Goal: Complete Application Form: Complete application form

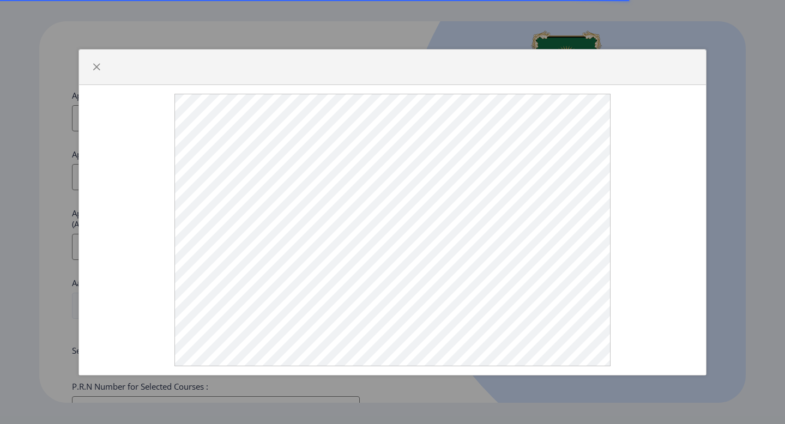
select select
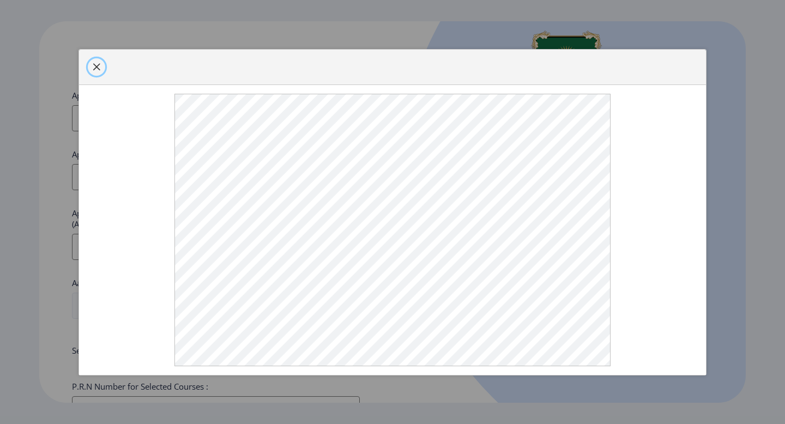
click at [91, 65] on button "button" at bounding box center [96, 66] width 17 height 17
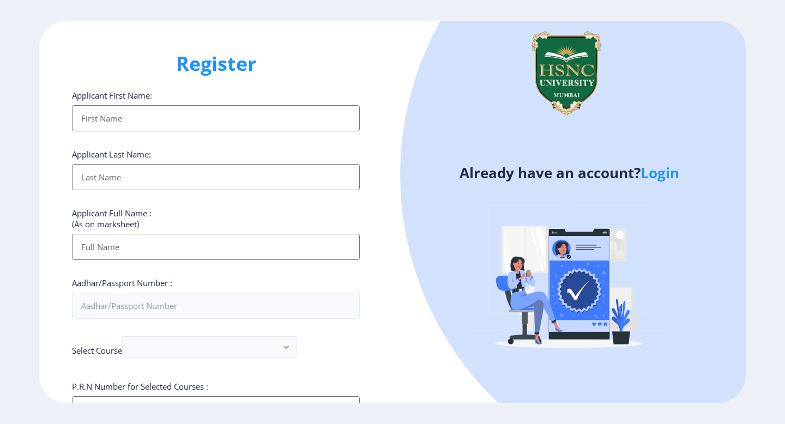
click at [87, 248] on input "Applicant First Name:" at bounding box center [216, 247] width 288 height 26
type input "[PERSON_NAME]"
type input "Aryan"
type input "[PERSON_NAME]"
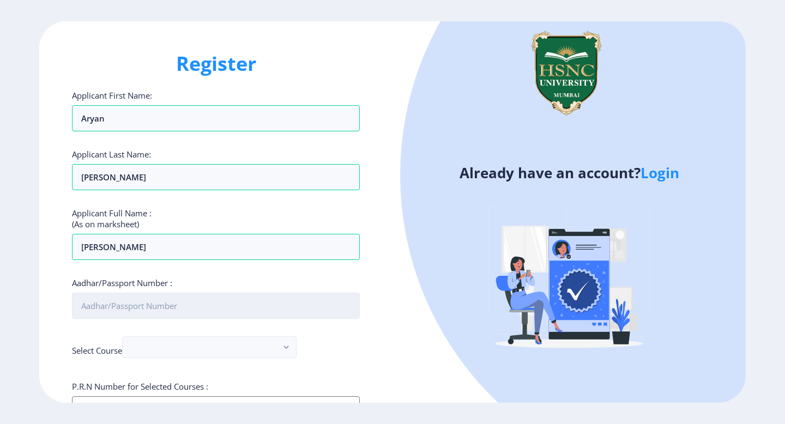
click at [140, 300] on input "Aadhar/Passport Number :" at bounding box center [216, 306] width 288 height 26
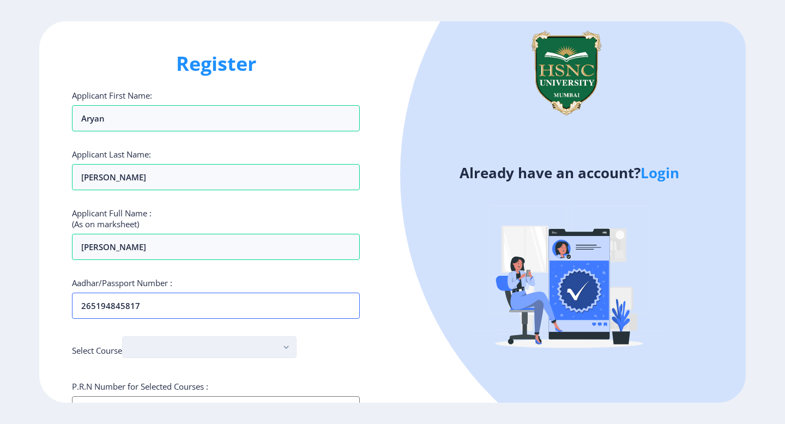
type input "265194845817"
click at [142, 353] on button "button" at bounding box center [209, 348] width 175 height 22
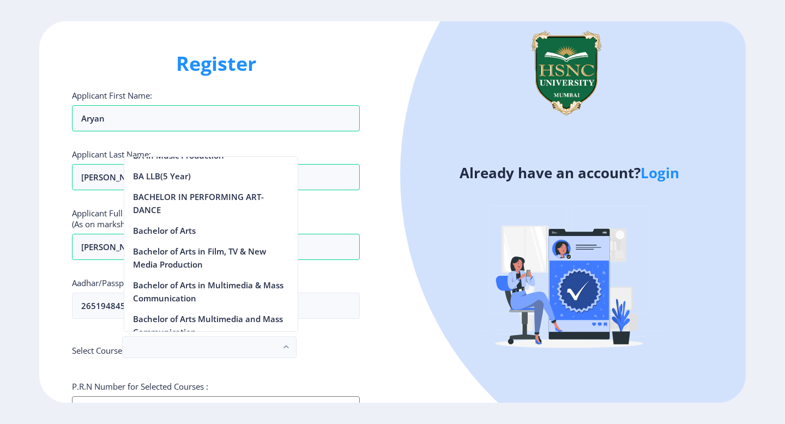
scroll to position [112, 0]
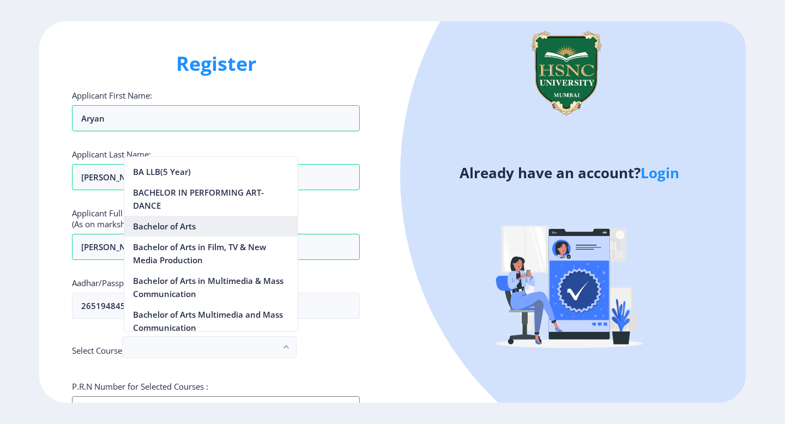
click at [178, 224] on nb-option "Bachelor of Arts" at bounding box center [210, 226] width 173 height 21
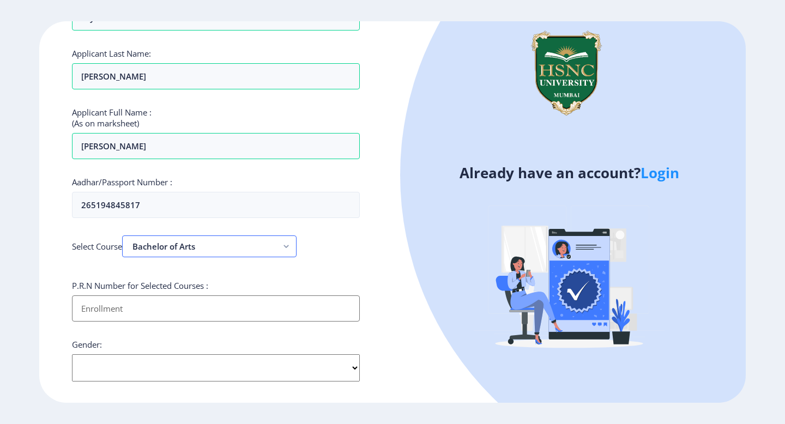
scroll to position [103, 0]
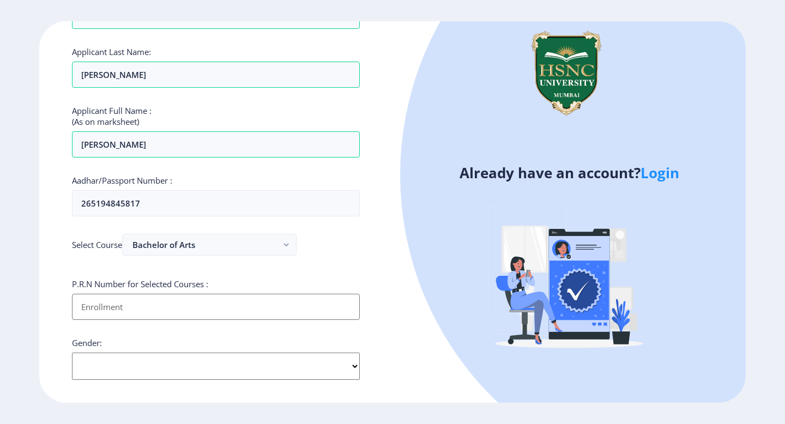
click at [79, 301] on input "Applicant First Name:" at bounding box center [216, 307] width 288 height 26
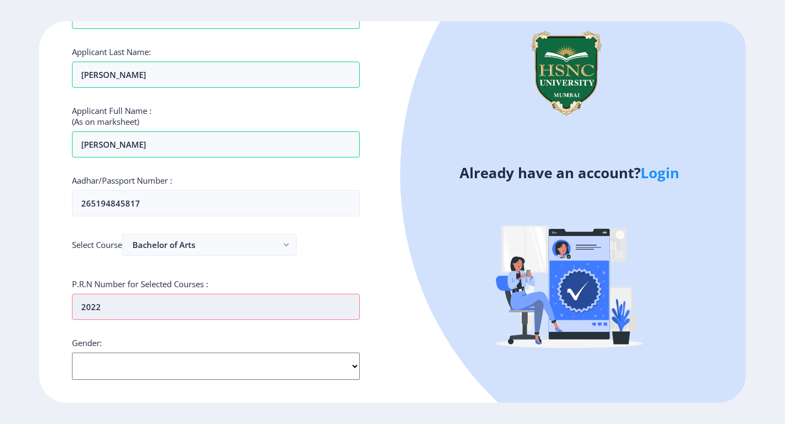
type input "2022"
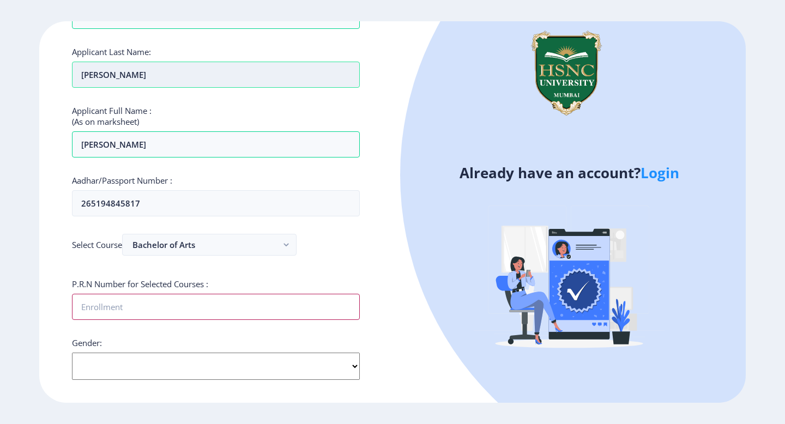
paste input "2022230210050037"
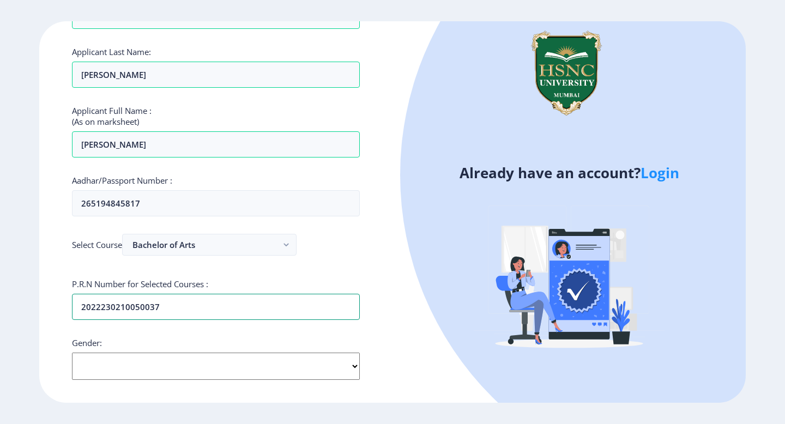
type input "2022230210050037"
click at [91, 356] on select "Select Gender [DEMOGRAPHIC_DATA] [DEMOGRAPHIC_DATA] Other" at bounding box center [216, 366] width 288 height 27
select select "[DEMOGRAPHIC_DATA]"
click at [72, 353] on select "Select Gender [DEMOGRAPHIC_DATA] [DEMOGRAPHIC_DATA] Other" at bounding box center [216, 366] width 288 height 27
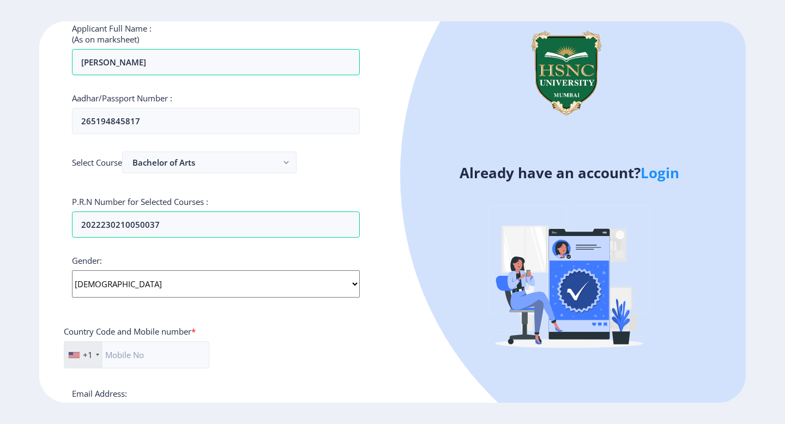
scroll to position [190, 0]
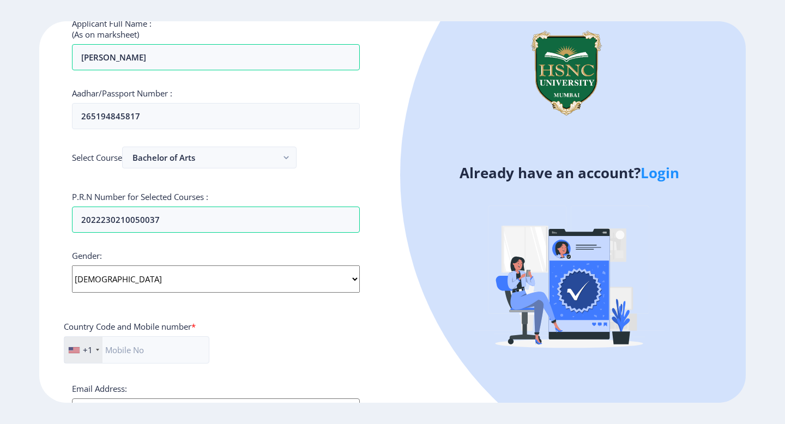
click at [94, 349] on div "+1" at bounding box center [83, 350] width 38 height 26
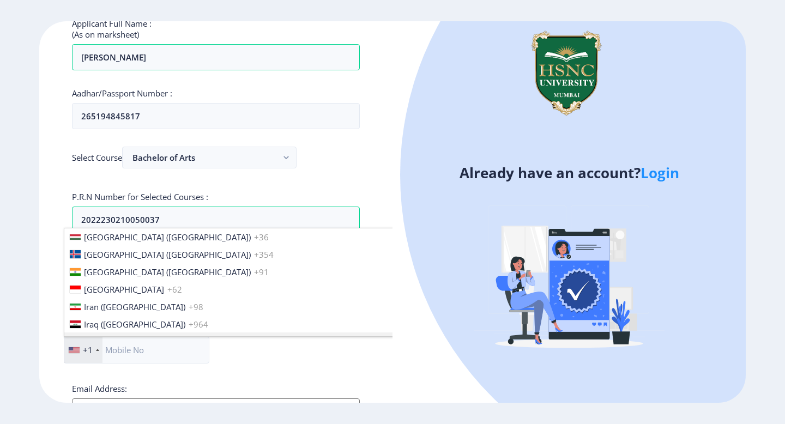
scroll to position [1700, 0]
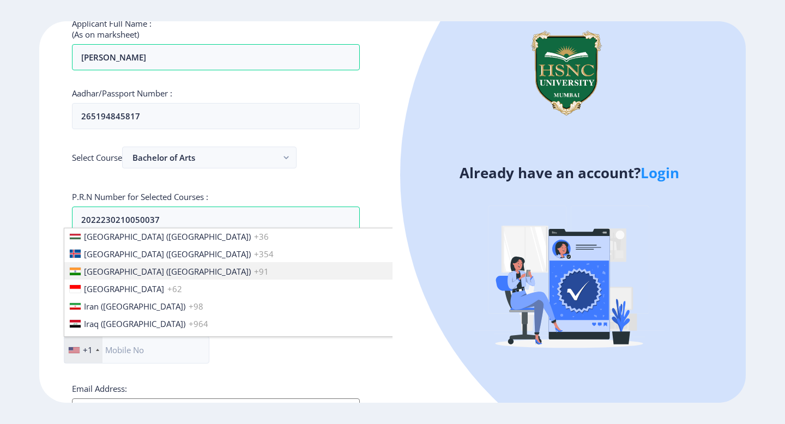
click at [124, 266] on span "[GEOGRAPHIC_DATA] ([GEOGRAPHIC_DATA])" at bounding box center [167, 271] width 167 height 11
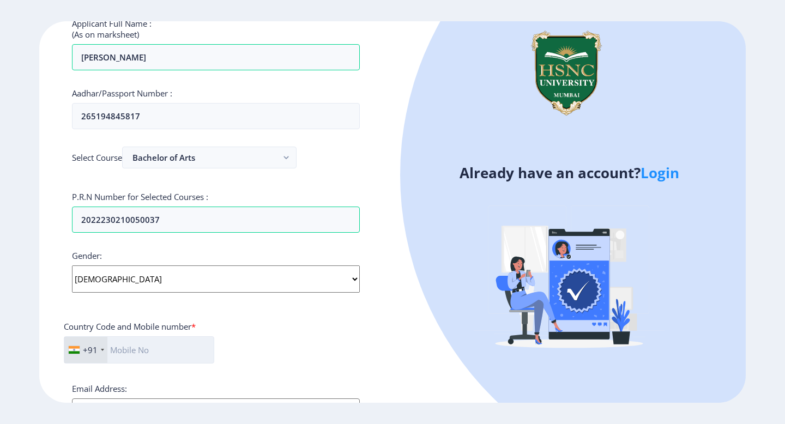
click at [122, 356] on input "text" at bounding box center [139, 350] width 151 height 27
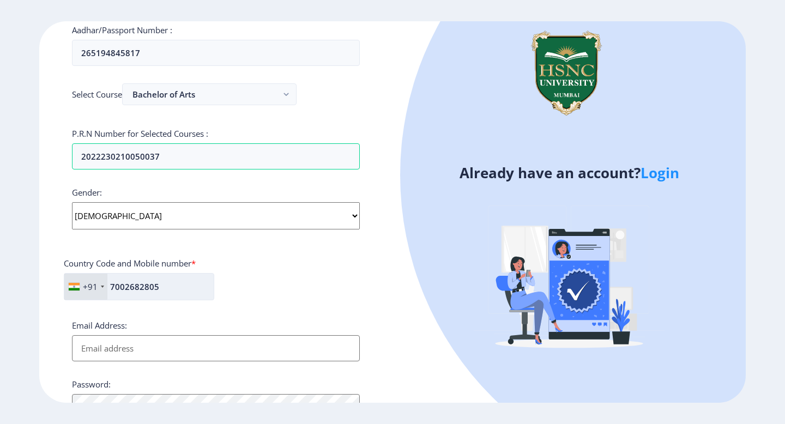
scroll to position [256, 0]
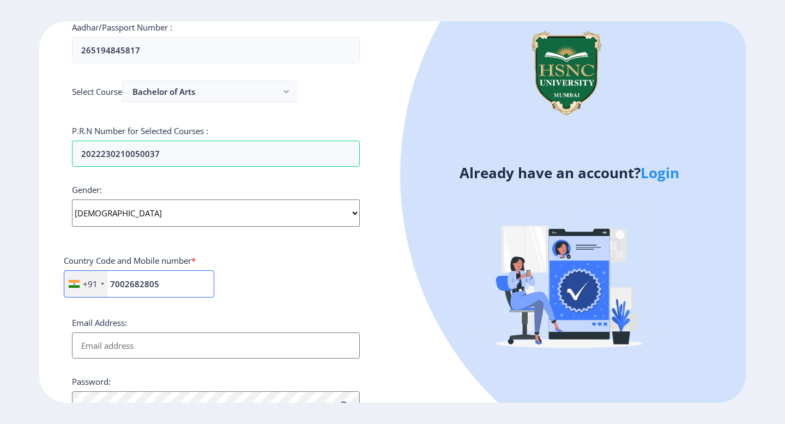
type input "7002682805"
click at [93, 351] on input "Email Address:" at bounding box center [216, 346] width 288 height 26
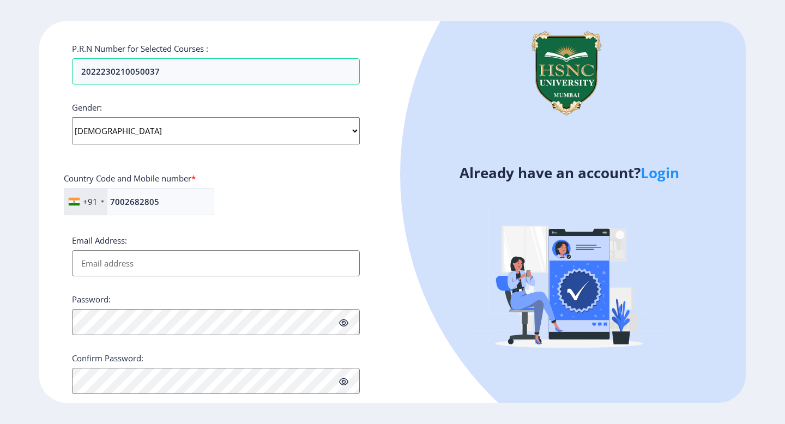
scroll to position [363, 0]
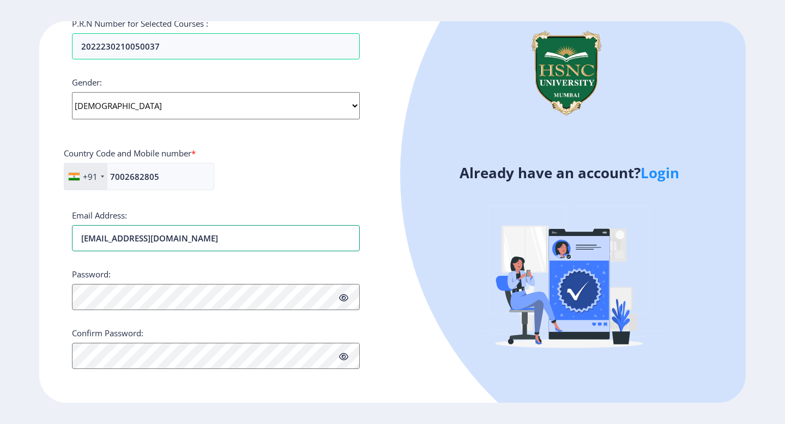
type input "[EMAIL_ADDRESS][DOMAIN_NAME]"
click at [53, 359] on div "Register Applicant First Name: [PERSON_NAME] Applicant Last Name: [PERSON_NAME]…" at bounding box center [215, 212] width 353 height 382
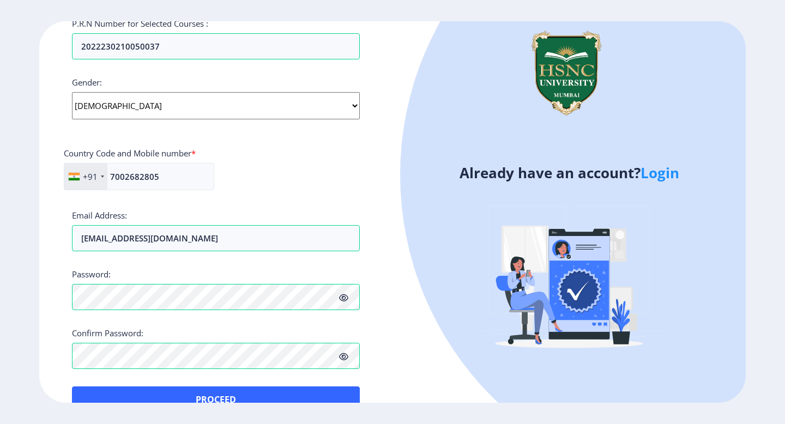
scroll to position [389, 0]
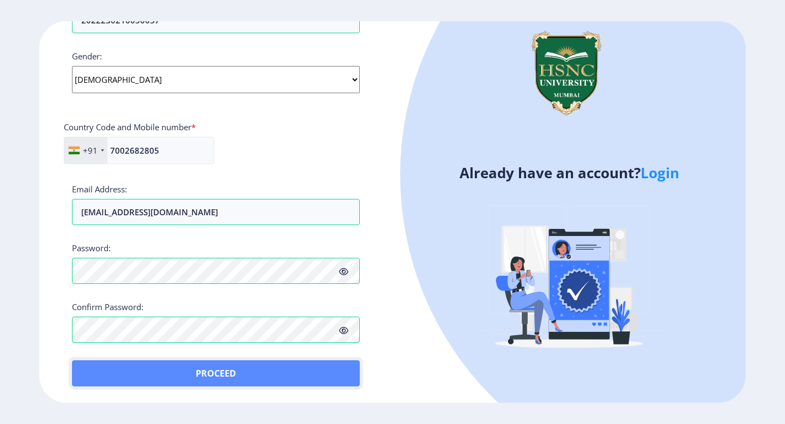
click at [106, 369] on button "Proceed" at bounding box center [216, 374] width 288 height 26
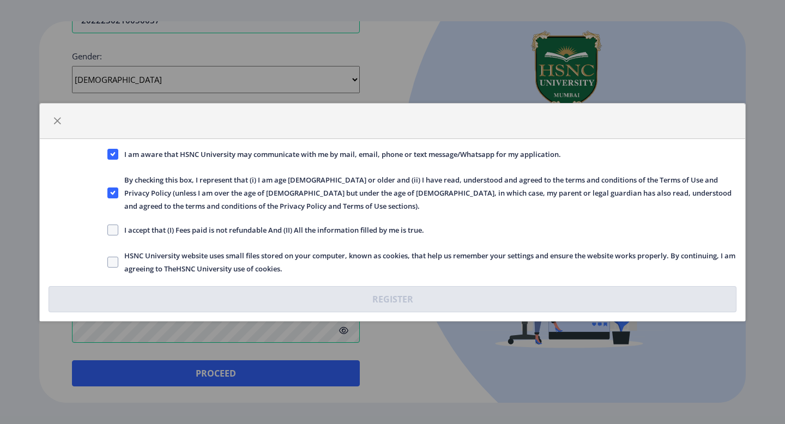
click at [137, 227] on span "I accept that (I) Fees paid is not refundable And (II) All the information fill…" at bounding box center [271, 230] width 306 height 13
click at [108, 230] on input "I accept that (I) Fees paid is not refundable And (II) All the information fill…" at bounding box center [107, 230] width 1 height 1
checkbox input "true"
click at [111, 254] on label "HSNC University website uses small files stored on your computer, known as cook…" at bounding box center [421, 262] width 629 height 26
click at [108, 262] on input "HSNC University website uses small files stored on your computer, known as cook…" at bounding box center [107, 262] width 1 height 1
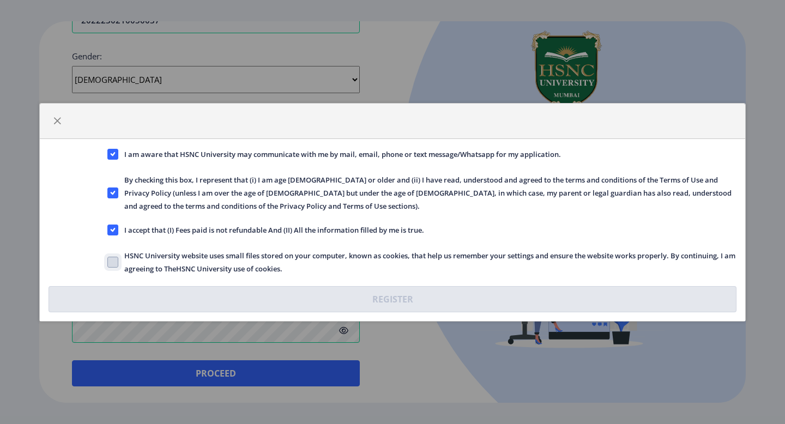
checkbox input "true"
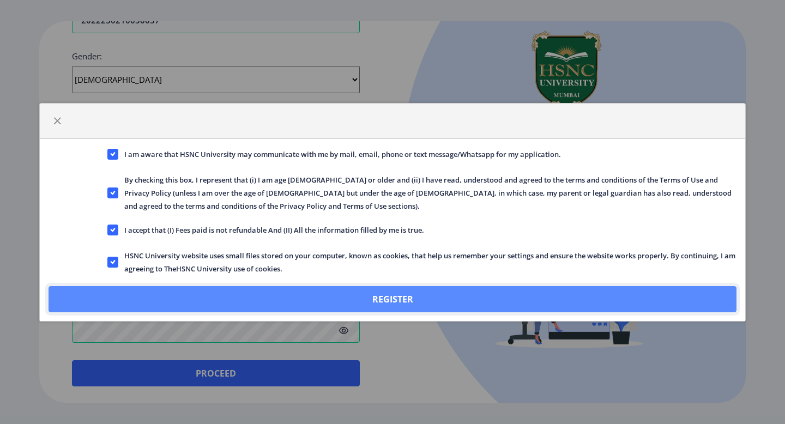
click at [143, 287] on button "Register" at bounding box center [393, 299] width 688 height 26
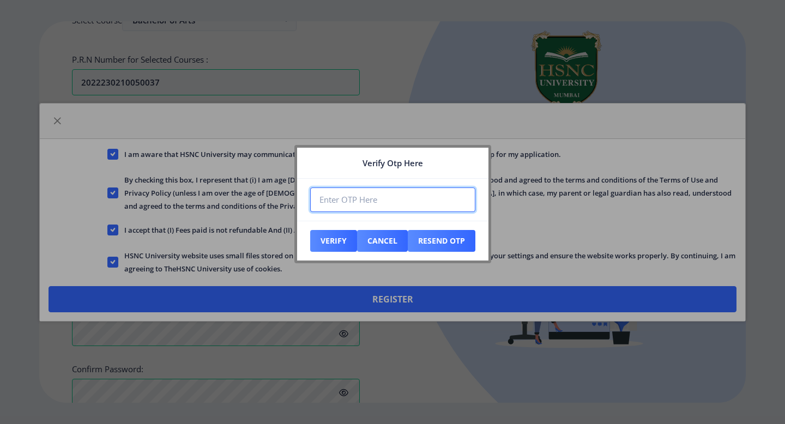
scroll to position [452, 0]
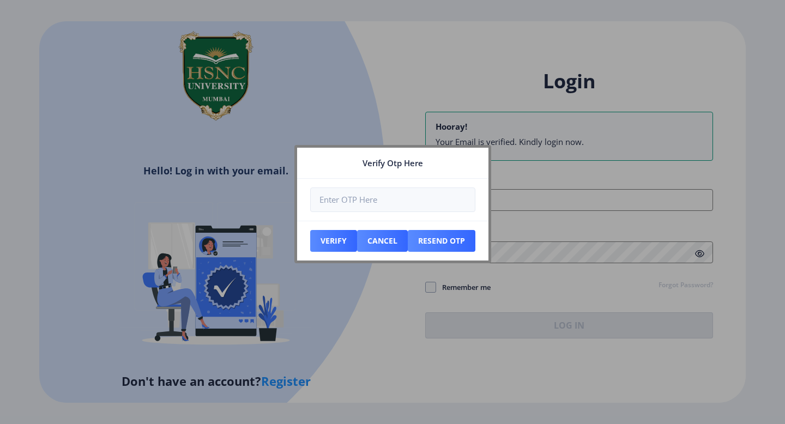
click at [405, 183] on nb-card-body at bounding box center [392, 200] width 191 height 42
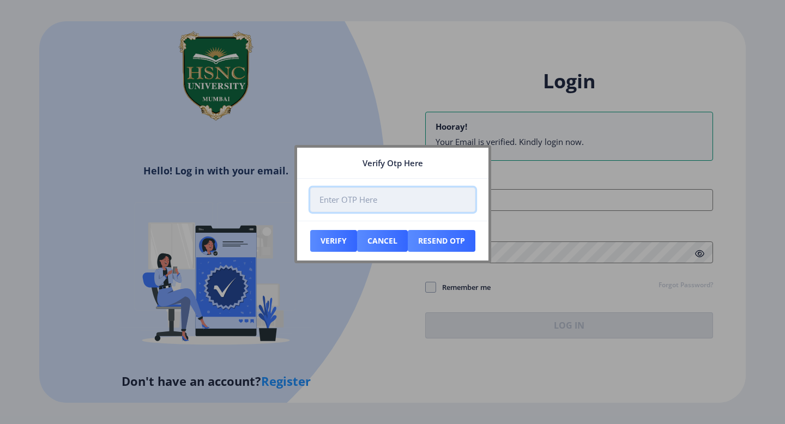
click at [384, 199] on input "number" at bounding box center [392, 200] width 165 height 25
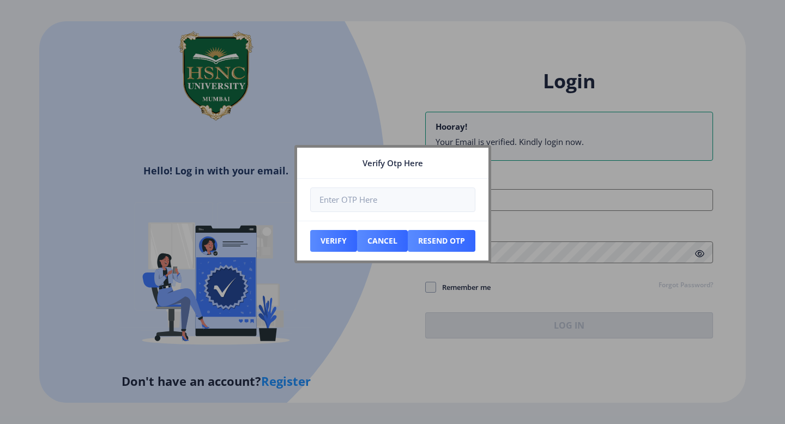
click at [356, 169] on nb-card-header "Verify Otp Here" at bounding box center [392, 163] width 191 height 31
click at [433, 243] on button "Resend Otp" at bounding box center [442, 241] width 68 height 22
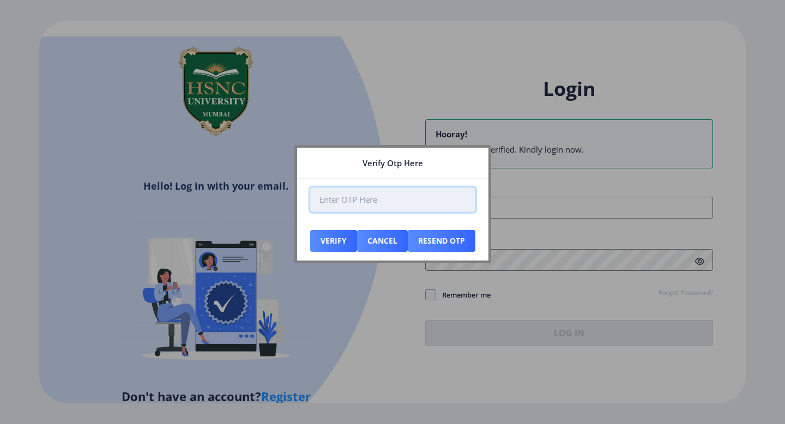
click at [350, 198] on input "number" at bounding box center [392, 200] width 165 height 25
type input "992344"
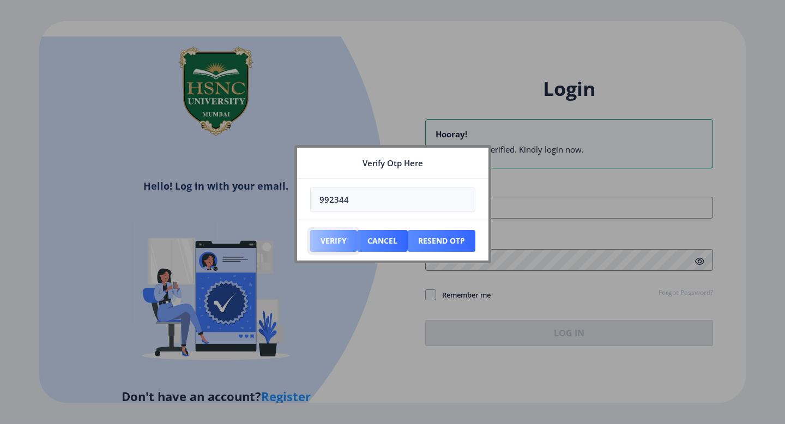
click at [329, 243] on button "Verify" at bounding box center [333, 241] width 47 height 22
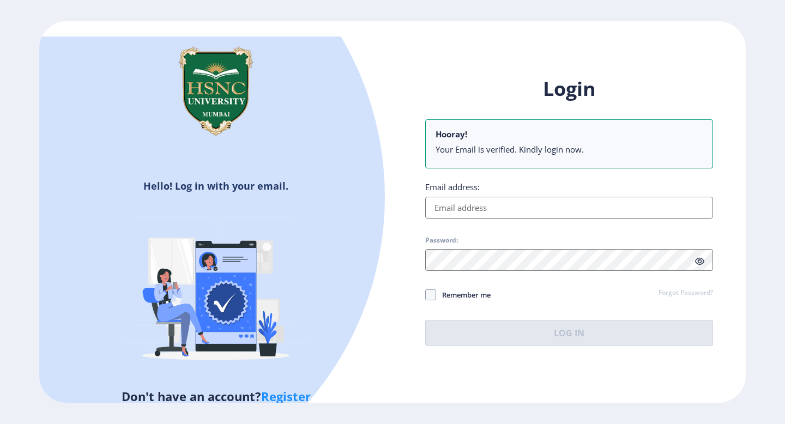
click at [479, 211] on input "Email address:" at bounding box center [569, 208] width 288 height 22
type input "[EMAIL_ADDRESS][DOMAIN_NAME]"
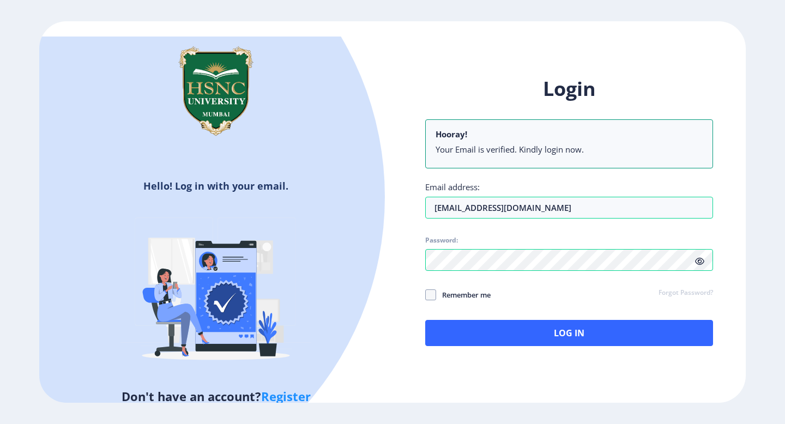
click at [699, 260] on icon at bounding box center [699, 261] width 9 height 8
click at [434, 294] on span at bounding box center [430, 295] width 11 height 11
click at [426, 295] on input "Remember me" at bounding box center [425, 295] width 1 height 1
checkbox input "true"
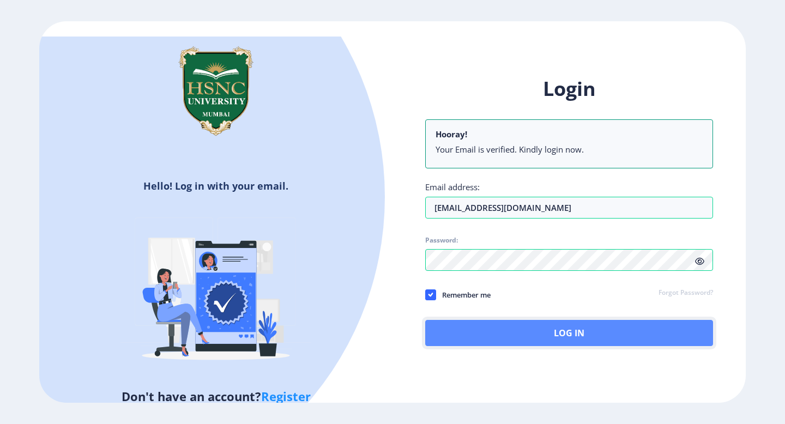
click at [467, 334] on button "Log In" at bounding box center [569, 333] width 288 height 26
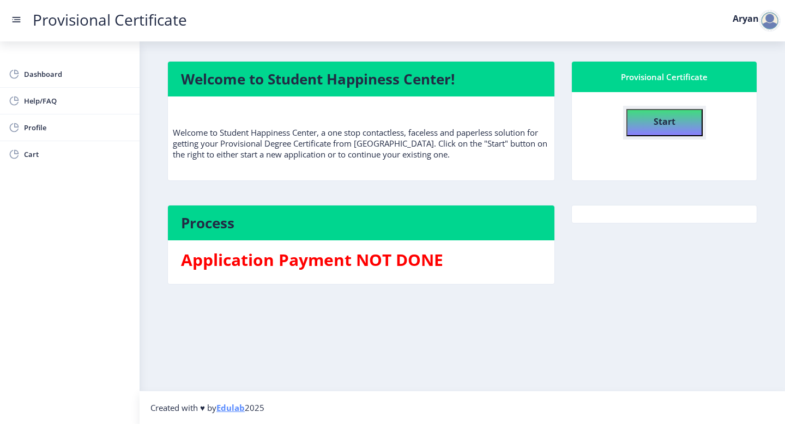
click at [645, 119] on button "Start" at bounding box center [665, 122] width 76 height 27
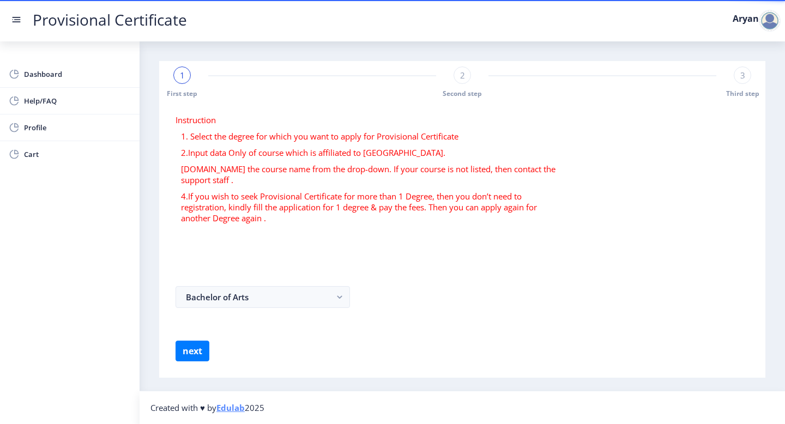
select select
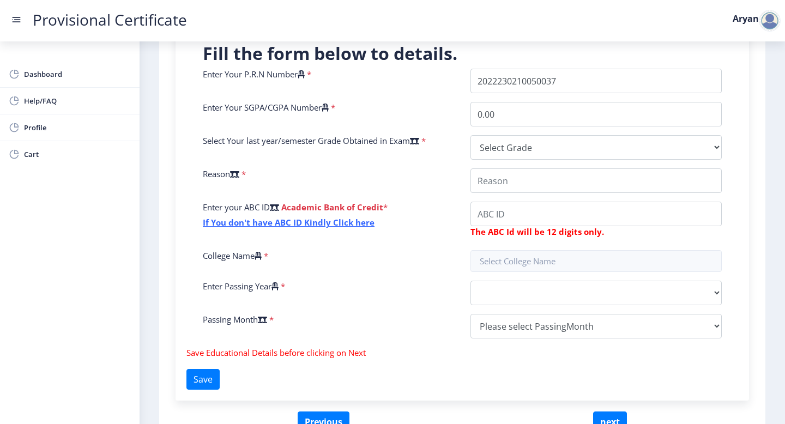
scroll to position [262, 0]
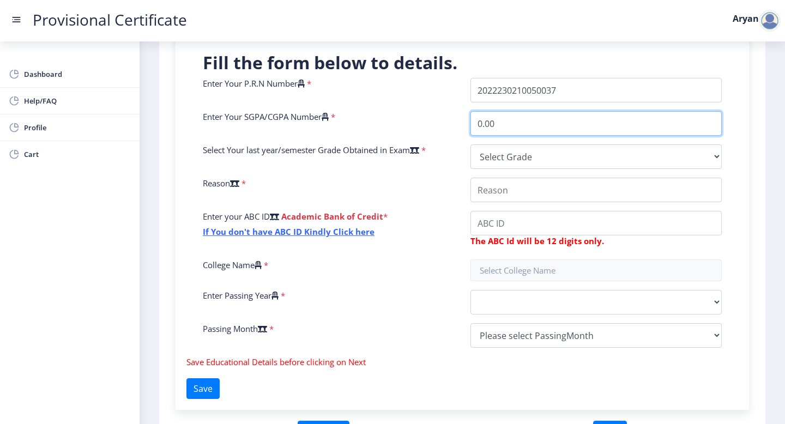
click at [505, 116] on input "0.00" at bounding box center [596, 123] width 251 height 25
type input "7.270.00"
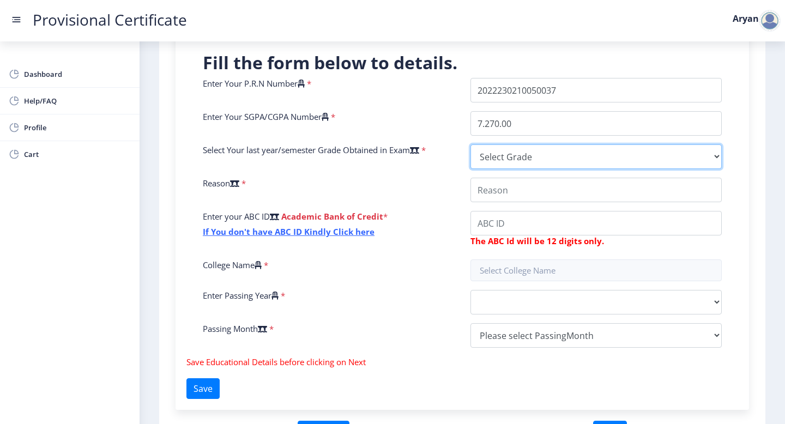
click at [488, 149] on select "Select Grade O A+ A B+ B C D F(Fail)" at bounding box center [596, 157] width 251 height 25
select select "B+"
click at [471, 145] on select "Select Grade O A+ A B+ B C D F(Fail)" at bounding box center [596, 157] width 251 height 25
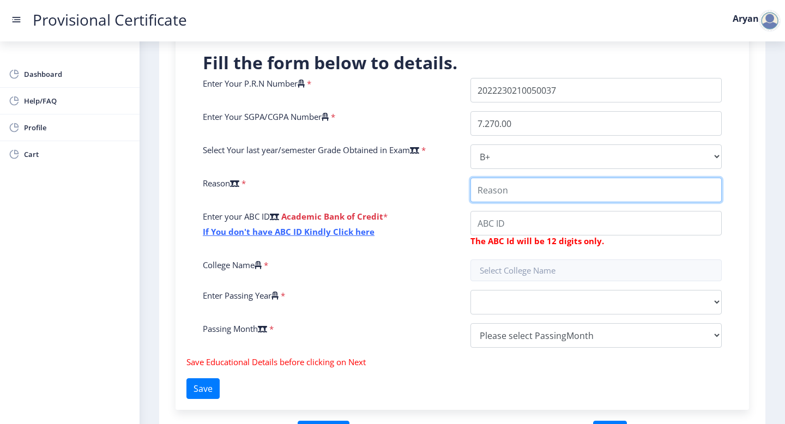
click at [492, 197] on input "College Name" at bounding box center [596, 190] width 251 height 25
type input "Admission for Master's program"
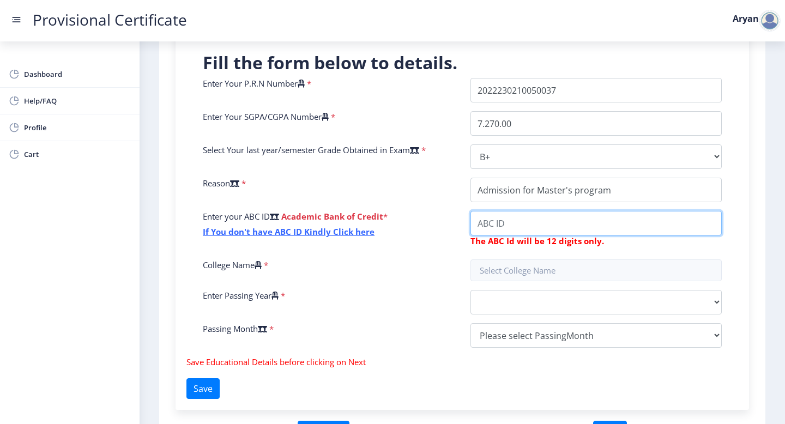
click at [505, 224] on input "College Name" at bounding box center [596, 223] width 251 height 25
type input "278047749691"
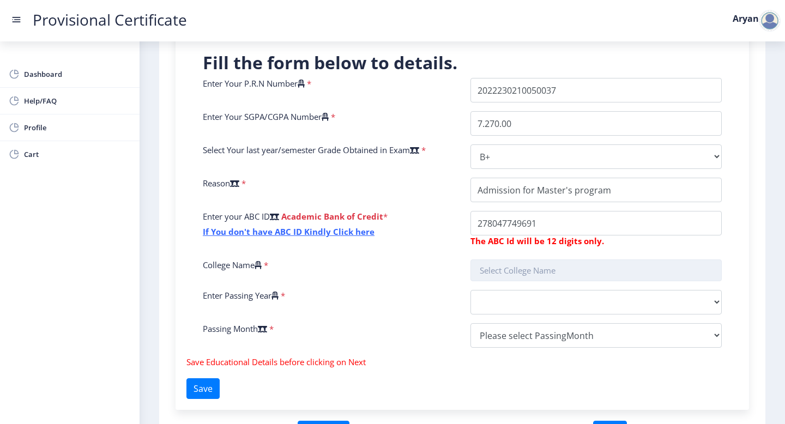
click at [506, 270] on input "text" at bounding box center [596, 271] width 251 height 22
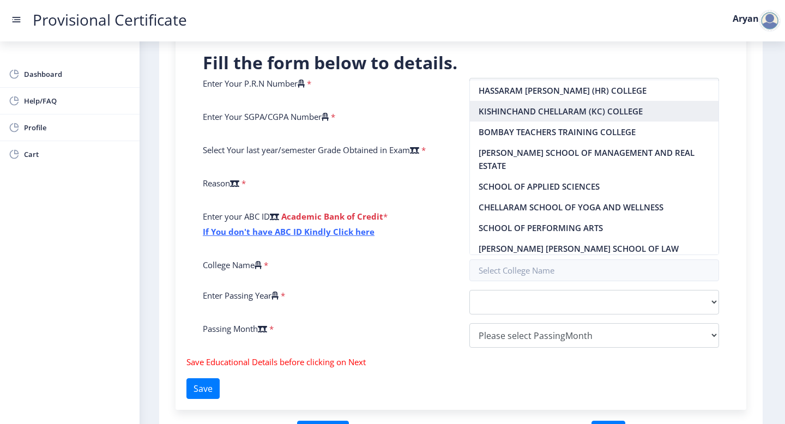
click at [542, 111] on nb-option "KISHINCHAND CHELLARAM (KC) COLLEGE" at bounding box center [594, 111] width 249 height 21
type input "KISHINCHAND CHELLARAM (KC) COLLEGE"
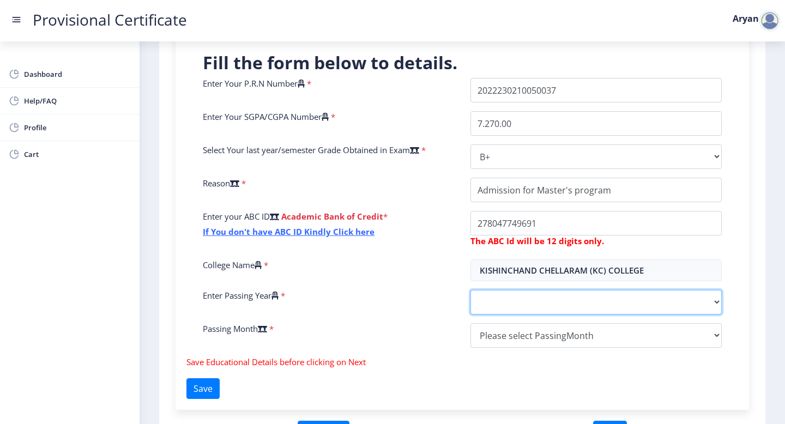
click at [499, 294] on select "2025 2024 2023 2022 2021 2020 2019 2018 2017 2016 2015 2014 2013 2012 2011 2010…" at bounding box center [596, 302] width 251 height 25
select select "2025"
click at [471, 290] on select "2025 2024 2023 2022 2021 2020 2019 2018 2017 2016 2015 2014 2013 2012 2011 2010…" at bounding box center [596, 302] width 251 height 25
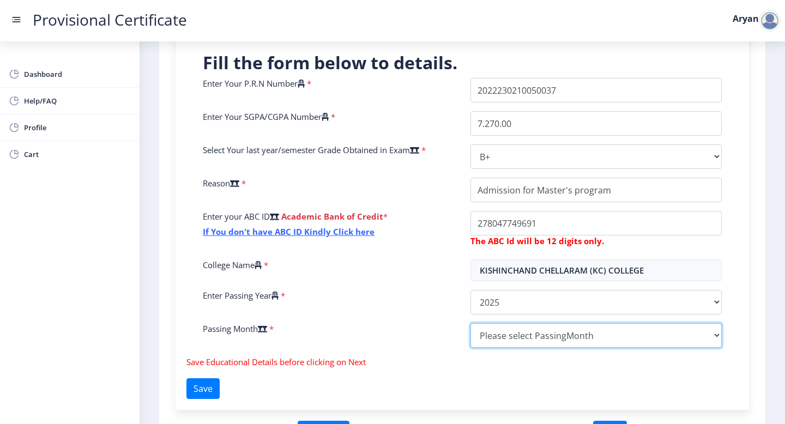
click at [490, 333] on select "Please select PassingMonth (01) January (02) February (03) March (04) April (05…" at bounding box center [596, 335] width 251 height 25
select select "May"
click at [471, 323] on select "Please select PassingMonth (01) January (02) February (03) March (04) April (05…" at bounding box center [596, 335] width 251 height 25
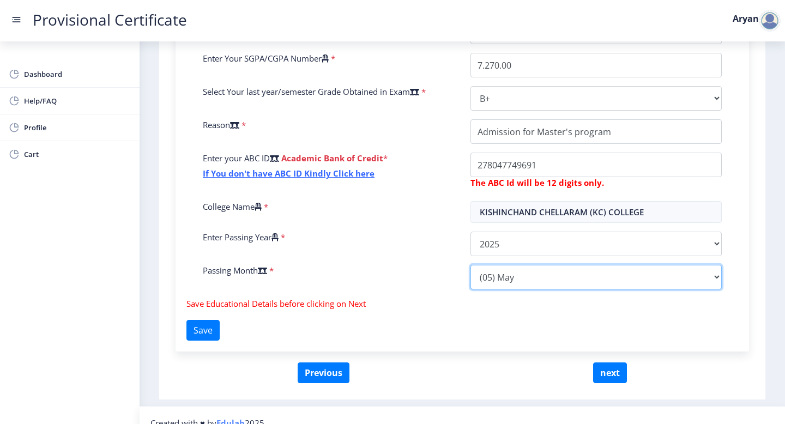
scroll to position [323, 0]
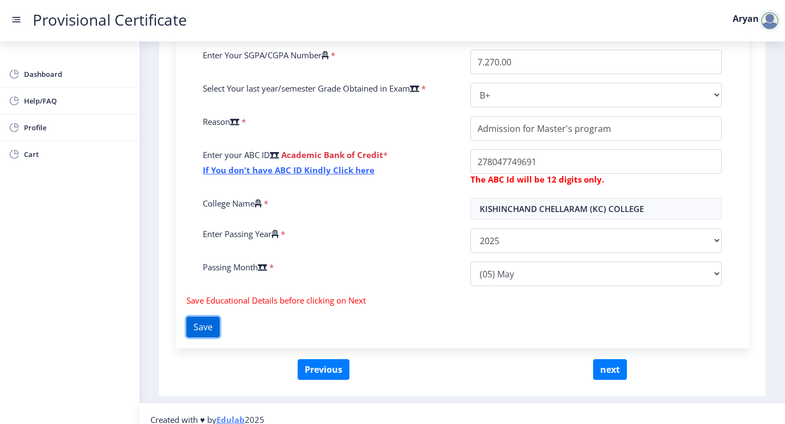
click at [212, 326] on button "Save" at bounding box center [203, 327] width 33 height 21
click at [450, 219] on div "College Name *" at bounding box center [329, 209] width 268 height 22
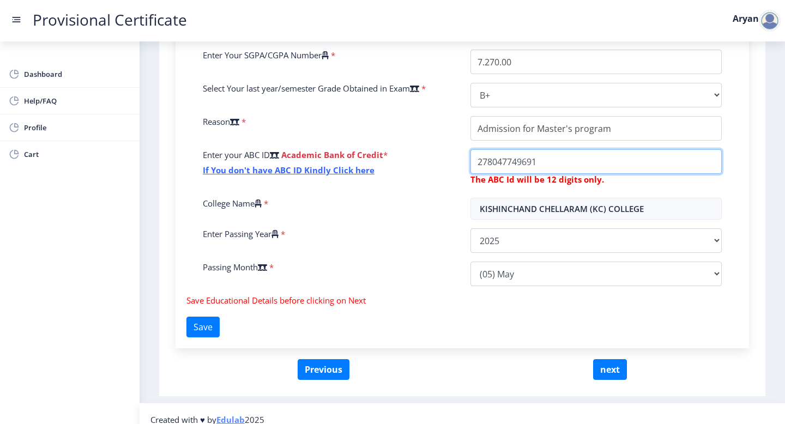
click at [547, 164] on input "College Name" at bounding box center [596, 161] width 251 height 25
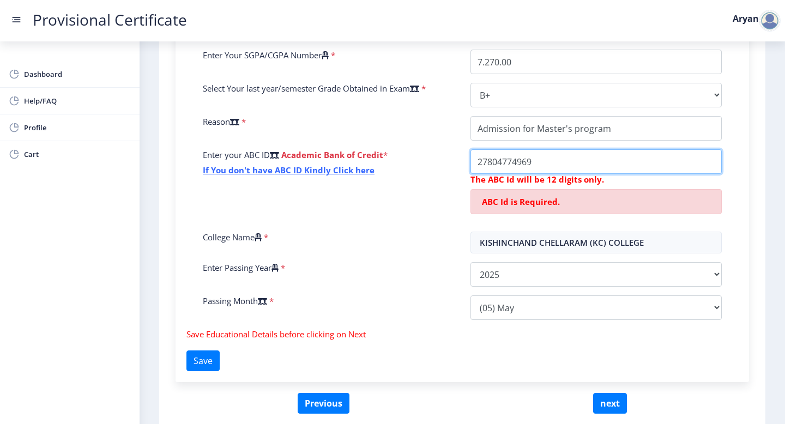
type input "278047749691"
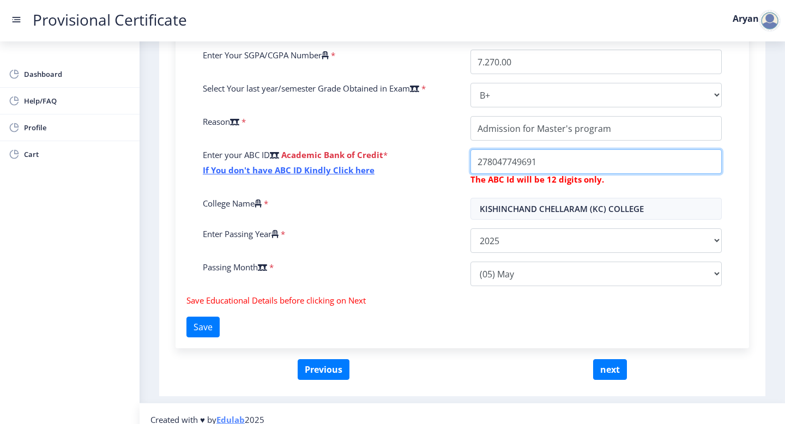
scroll to position [335, 0]
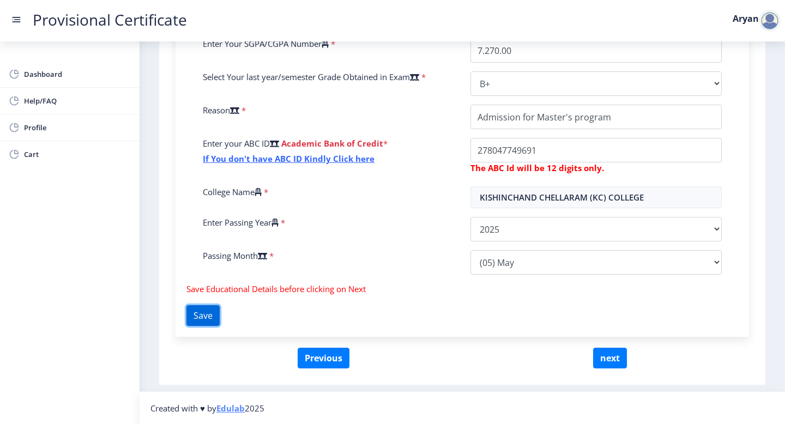
click at [209, 311] on button "Save" at bounding box center [203, 315] width 33 height 21
click at [610, 361] on button "next" at bounding box center [610, 358] width 34 height 21
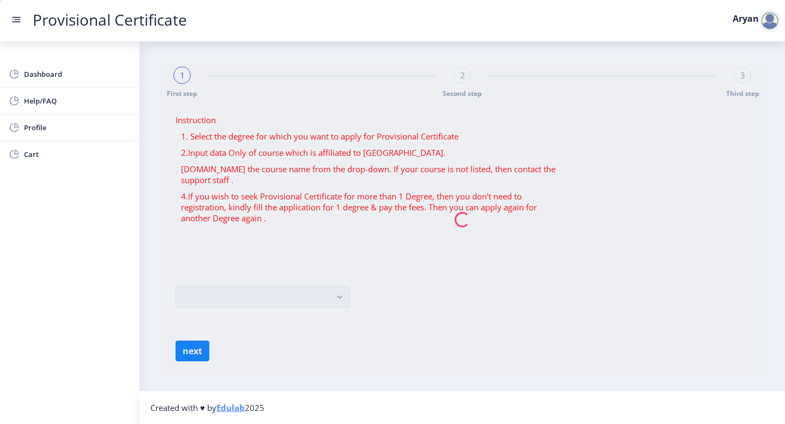
scroll to position [0, 0]
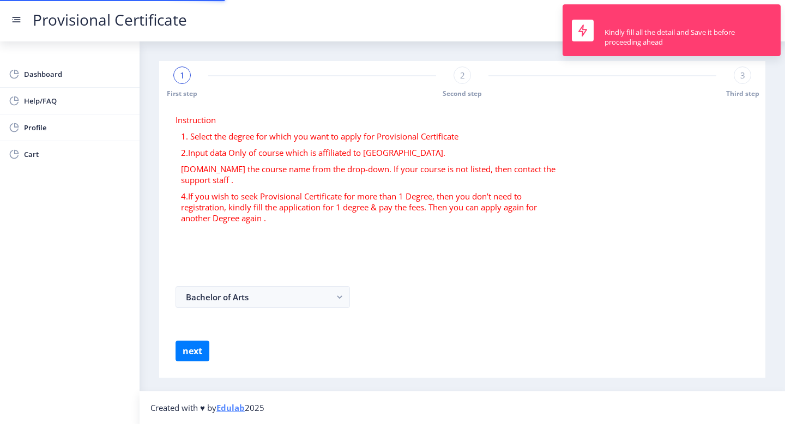
select select
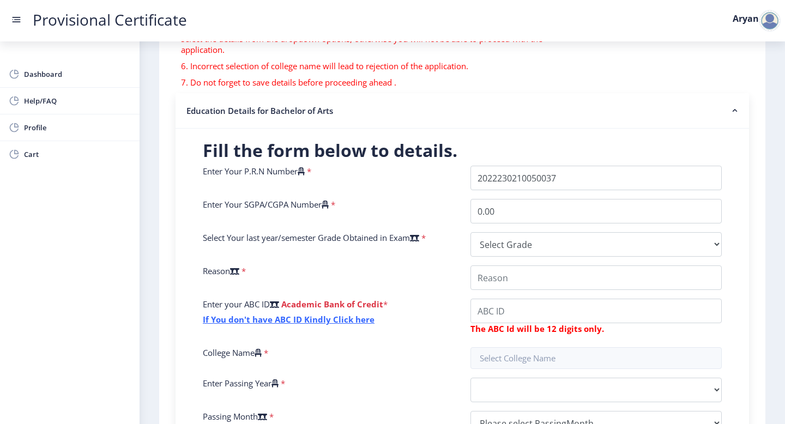
scroll to position [175, 0]
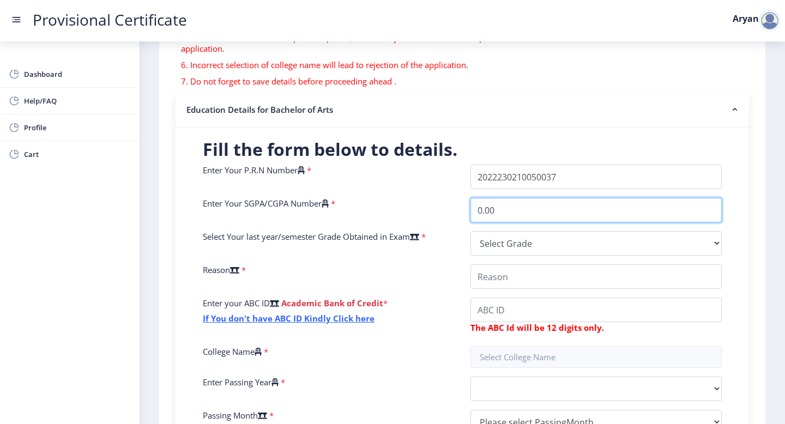
click at [493, 219] on input "0.00" at bounding box center [596, 210] width 251 height 25
type input "7.27"
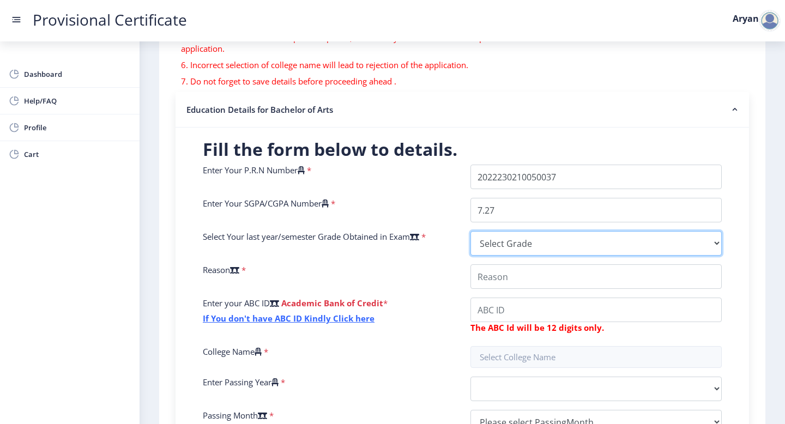
click at [487, 240] on select "Select Grade O A+ A B+ B C D F(Fail)" at bounding box center [596, 243] width 251 height 25
select select "B+"
click at [471, 231] on select "Select Grade O A+ A B+ B C D F(Fail)" at bounding box center [596, 243] width 251 height 25
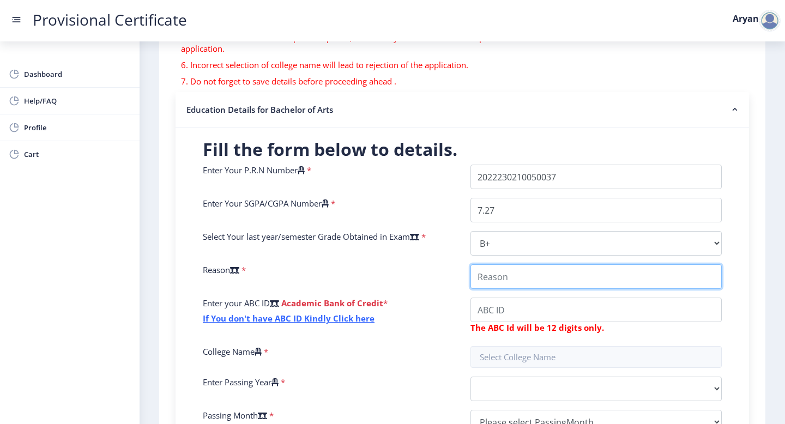
click at [498, 281] on input "College Name" at bounding box center [596, 277] width 251 height 25
type input "Admission for Master's program"
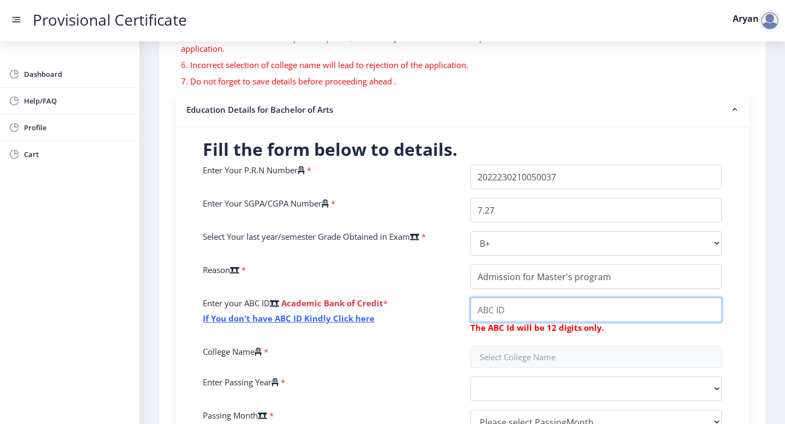
click at [524, 311] on input "College Name" at bounding box center [596, 310] width 251 height 25
type input "278047749691"
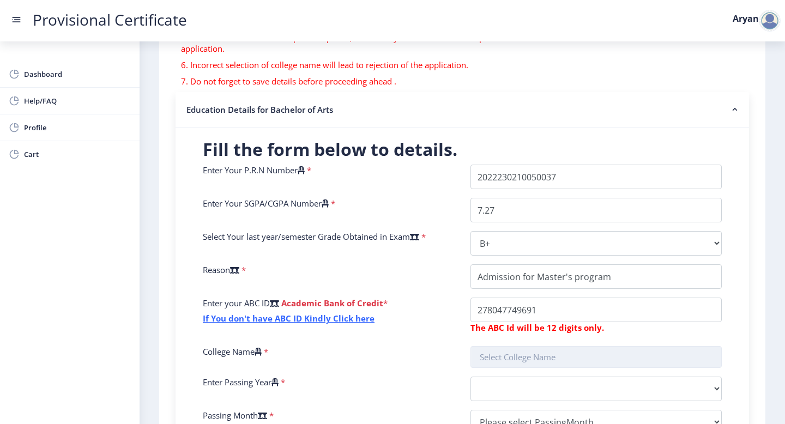
click at [509, 353] on input "text" at bounding box center [596, 357] width 251 height 22
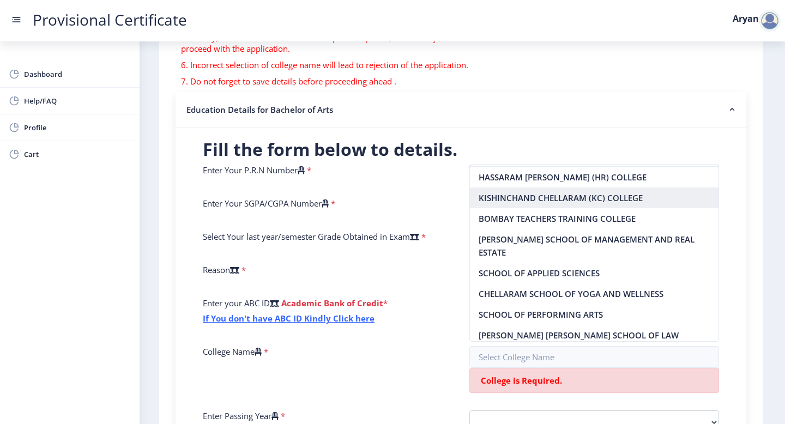
click at [551, 193] on nb-option "KISHINCHAND CHELLARAM (KC) COLLEGE" at bounding box center [594, 198] width 249 height 21
type input "KISHINCHAND CHELLARAM (KC) COLLEGE"
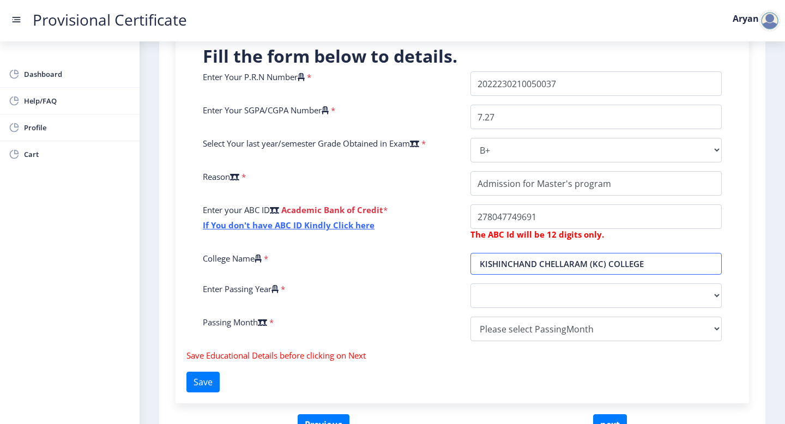
scroll to position [280, 0]
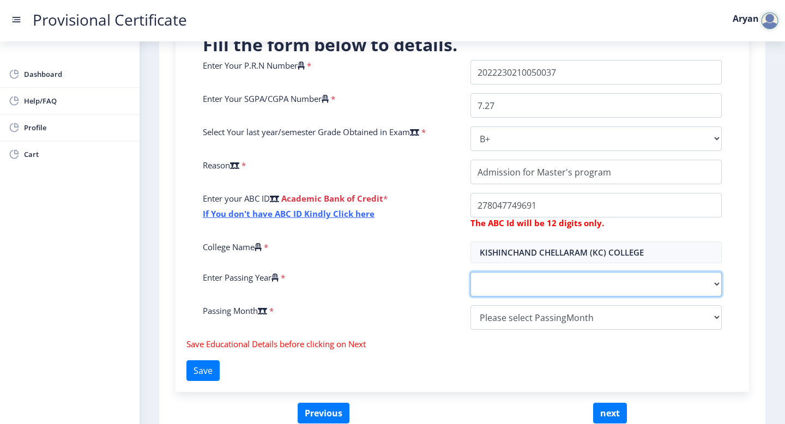
click at [508, 291] on select "2025 2024 2023 2022 2021 2020 2019 2018 2017 2016 2015 2014 2013 2012 2011 2010…" at bounding box center [596, 284] width 251 height 25
select select "2025"
click at [471, 272] on select "2025 2024 2023 2022 2021 2020 2019 2018 2017 2016 2015 2014 2013 2012 2011 2010…" at bounding box center [596, 284] width 251 height 25
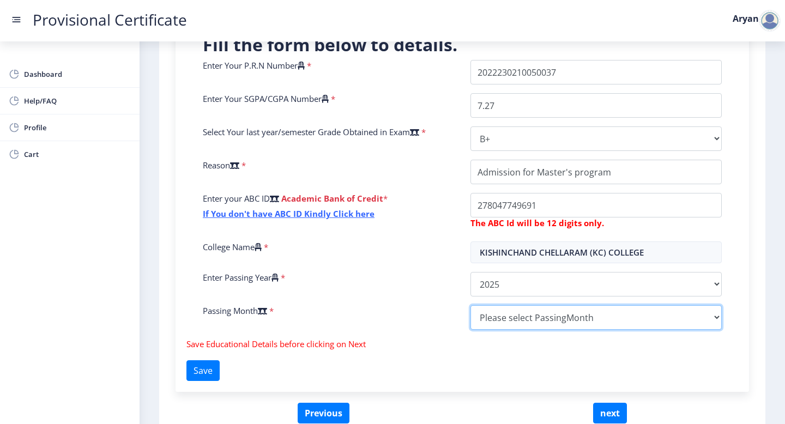
click at [502, 311] on select "Please select PassingMonth (01) January (02) February (03) March (04) April (05…" at bounding box center [596, 317] width 251 height 25
select select "April"
click at [471, 305] on select "Please select PassingMonth (01) January (02) February (03) March (04) April (05…" at bounding box center [596, 317] width 251 height 25
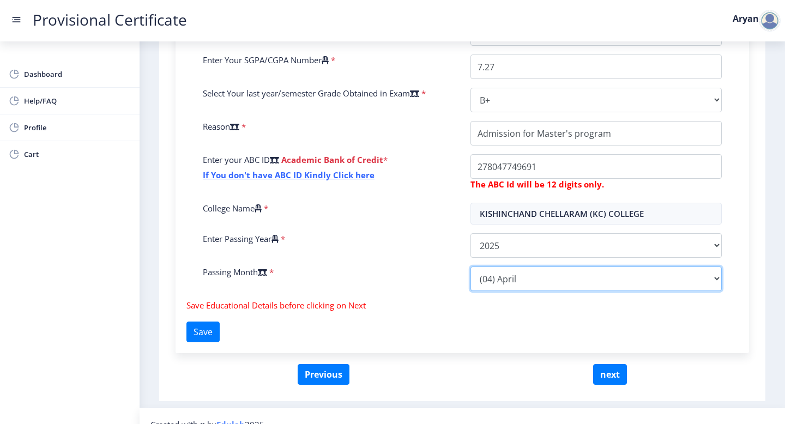
scroll to position [319, 0]
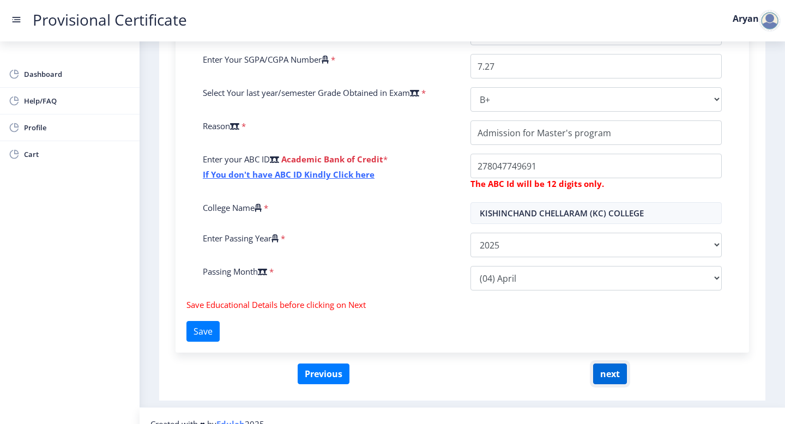
click at [604, 380] on button "next" at bounding box center [610, 374] width 34 height 21
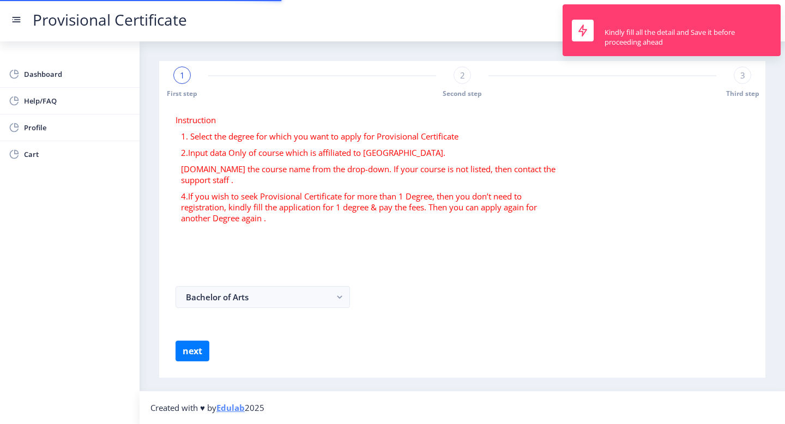
select select
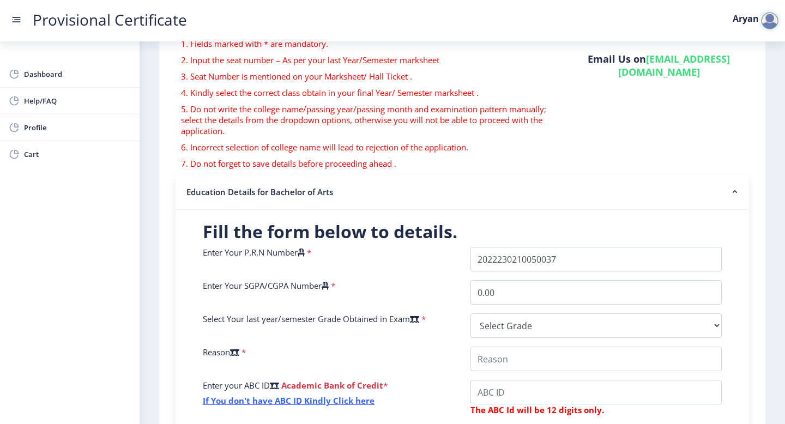
scroll to position [94, 0]
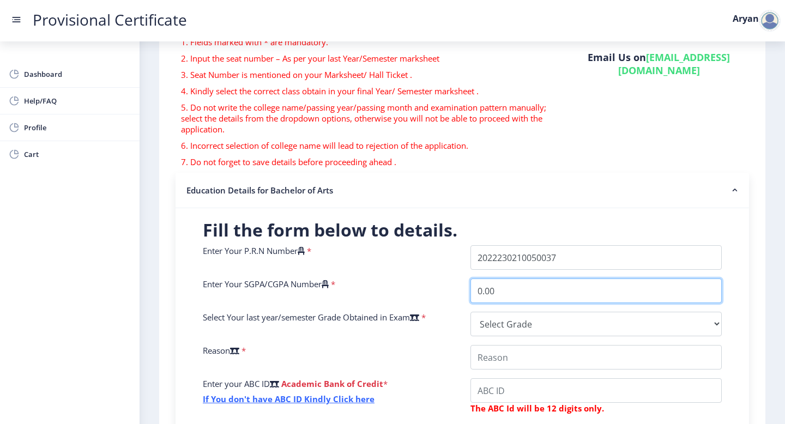
click at [494, 284] on input "0.00" at bounding box center [596, 291] width 251 height 25
type input "7,270.00"
click at [517, 293] on input "7,270.00" at bounding box center [596, 291] width 251 height 25
type input "7.27"
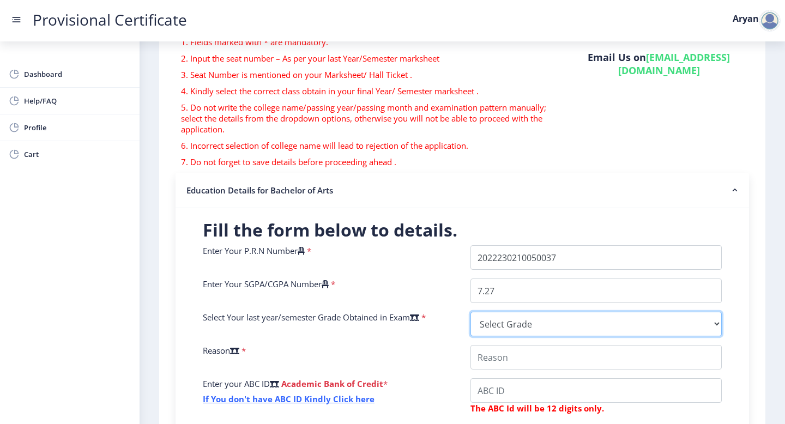
click at [510, 323] on select "Select Grade O A+ A B+ B C D F(Fail)" at bounding box center [596, 324] width 251 height 25
select select "B+"
click at [471, 312] on select "Select Grade O A+ A B+ B C D F(Fail)" at bounding box center [596, 324] width 251 height 25
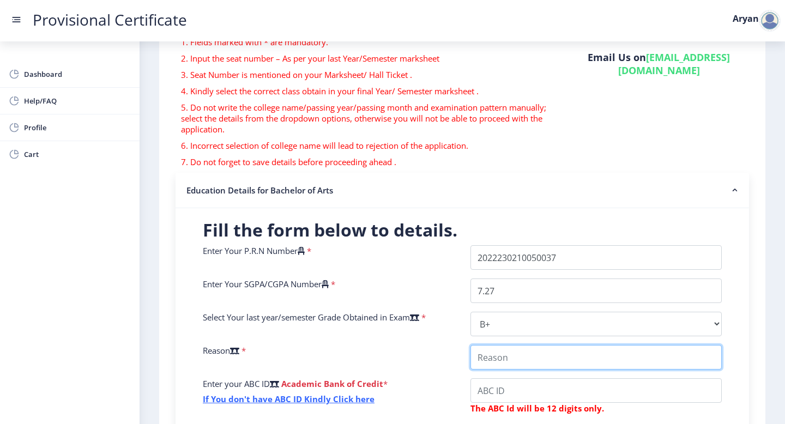
click at [513, 358] on input "College Name" at bounding box center [596, 357] width 251 height 25
type input "Admission for Master's program"
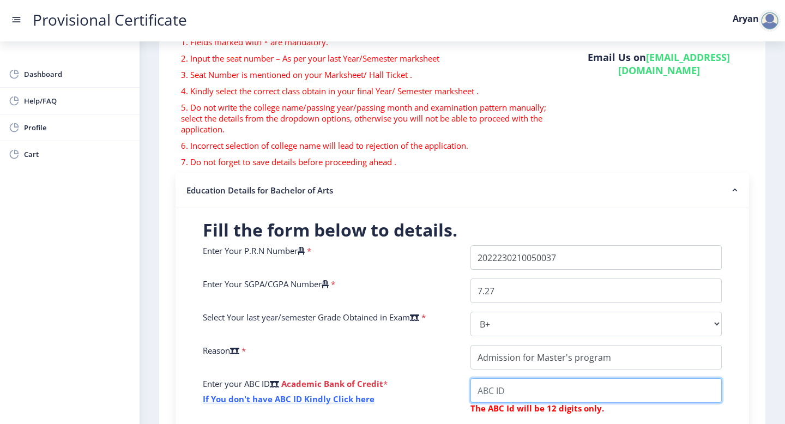
click at [523, 390] on input "College Name" at bounding box center [596, 391] width 251 height 25
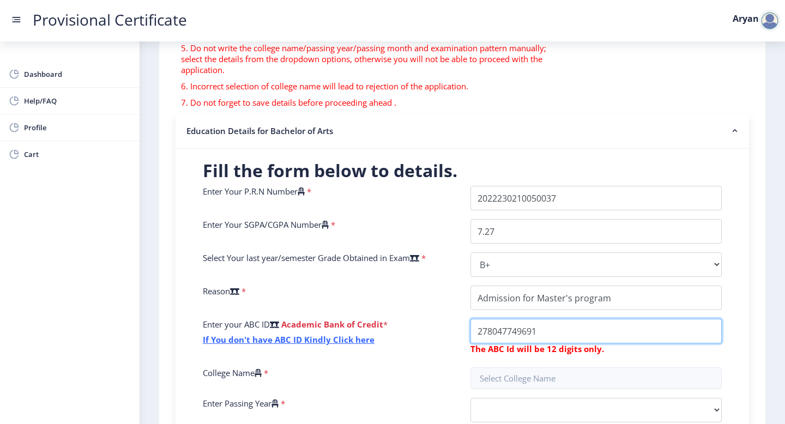
scroll to position [154, 0]
type input "278047749691"
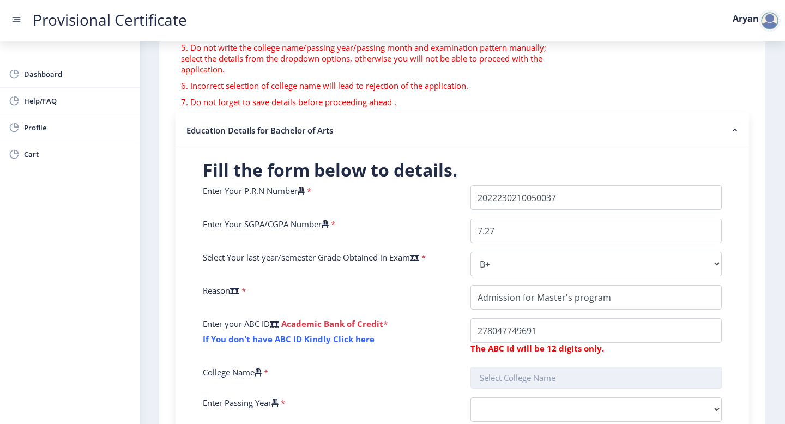
click at [523, 380] on input "text" at bounding box center [596, 378] width 251 height 22
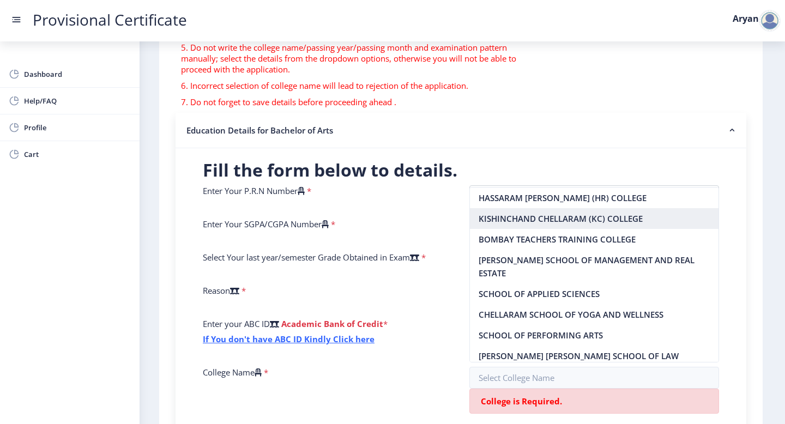
click at [591, 224] on nb-option "KISHINCHAND CHELLARAM (KC) COLLEGE" at bounding box center [594, 218] width 249 height 21
type input "KISHINCHAND CHELLARAM (KC) COLLEGE"
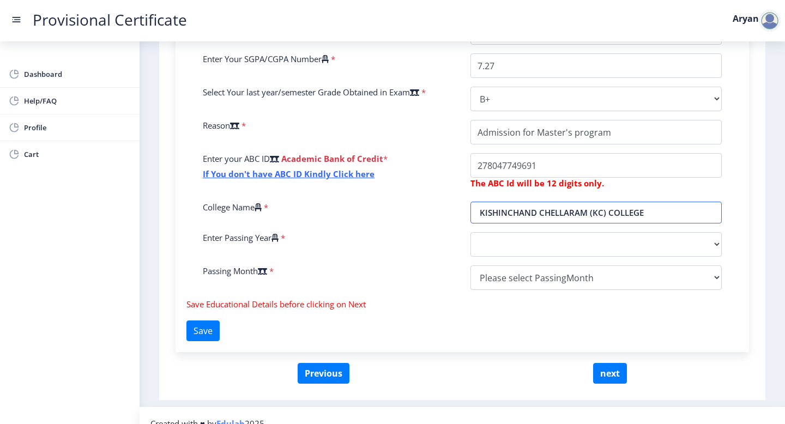
scroll to position [321, 0]
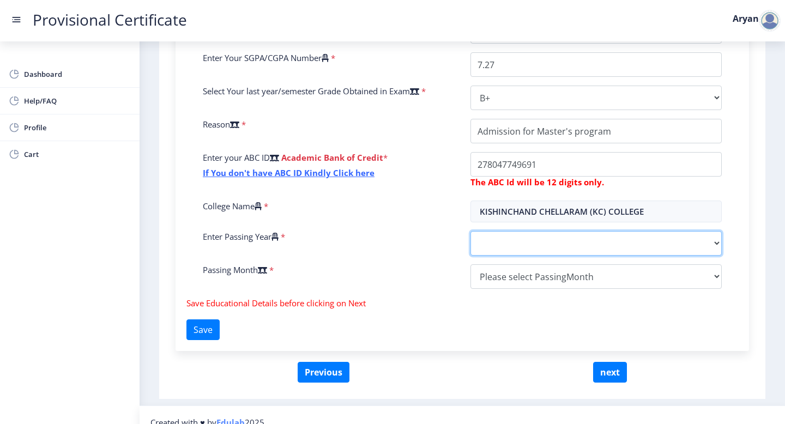
click at [478, 236] on select "2025 2024 2023 2022 2021 2020 2019 2018 2017 2016 2015 2014 2013 2012 2011 2010…" at bounding box center [596, 243] width 251 height 25
select select "2025"
click at [471, 231] on select "2025 2024 2023 2022 2021 2020 2019 2018 2017 2016 2015 2014 2013 2012 2011 2010…" at bounding box center [596, 243] width 251 height 25
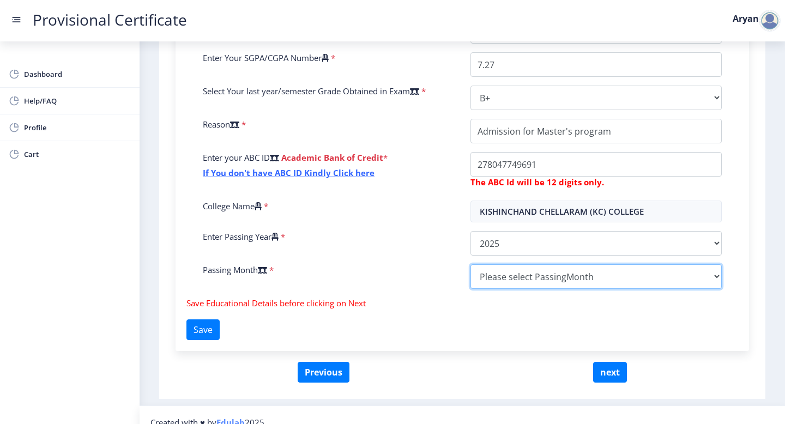
click at [488, 274] on select "Please select PassingMonth (01) January (02) February (03) March (04) April (05…" at bounding box center [596, 277] width 251 height 25
select select "April"
click at [471, 265] on select "Please select PassingMonth (01) January (02) February (03) March (04) April (05…" at bounding box center [596, 277] width 251 height 25
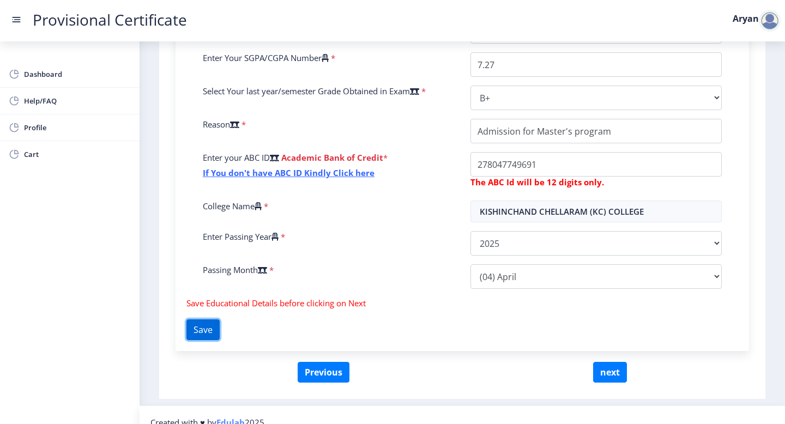
click at [214, 338] on button "Save" at bounding box center [203, 330] width 33 height 21
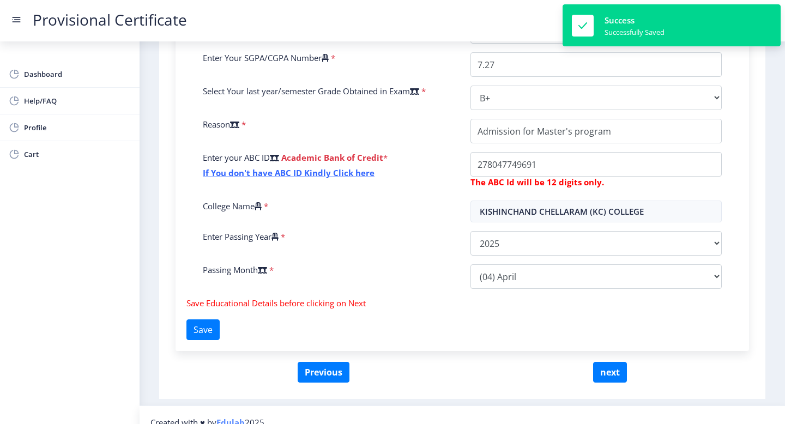
click at [614, 383] on div "Instruction 1. Fields marked with * are mandatory. 2. Input the seat number – A…" at bounding box center [463, 88] width 596 height 611
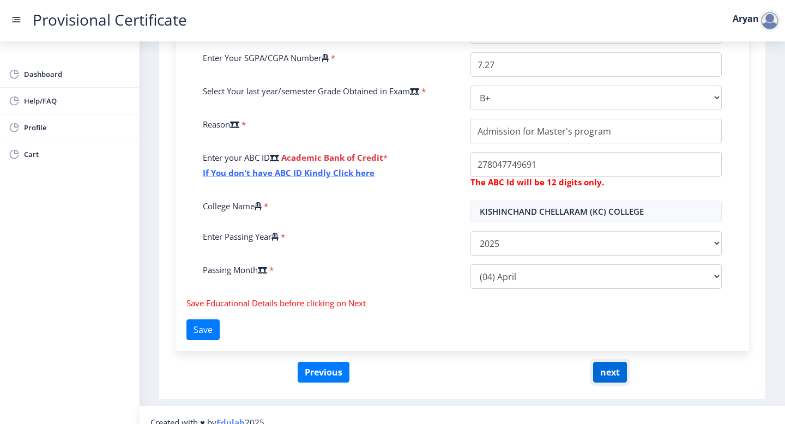
click at [612, 378] on button "next" at bounding box center [610, 372] width 34 height 21
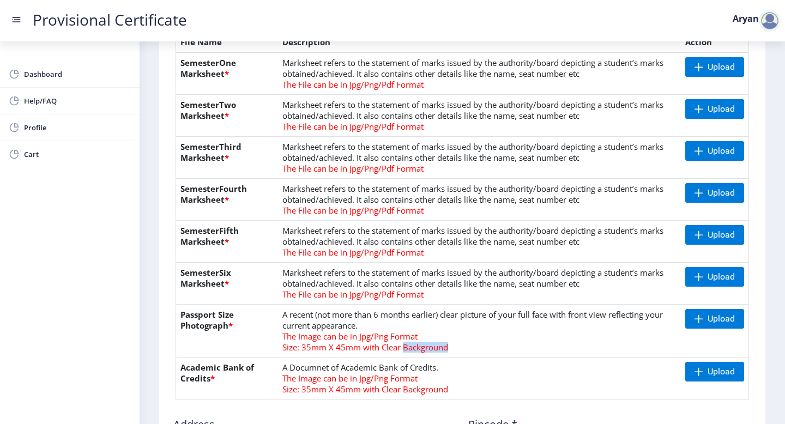
scroll to position [251, 0]
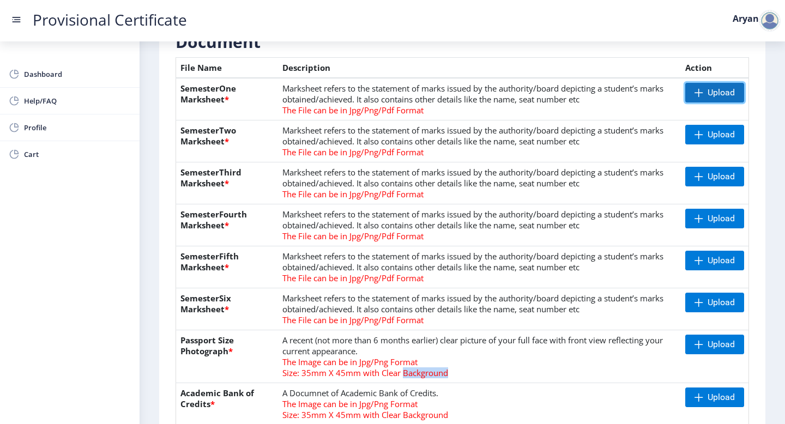
click at [693, 84] on span "Upload" at bounding box center [715, 93] width 59 height 20
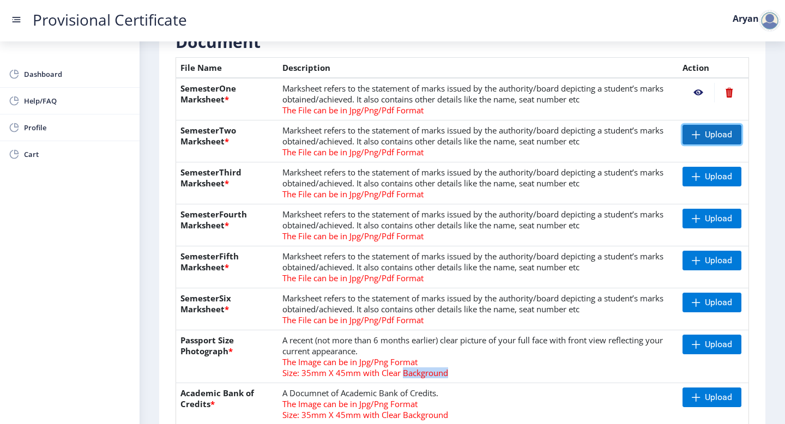
click at [692, 132] on span at bounding box center [696, 134] width 9 height 9
click at [697, 172] on span at bounding box center [696, 176] width 9 height 9
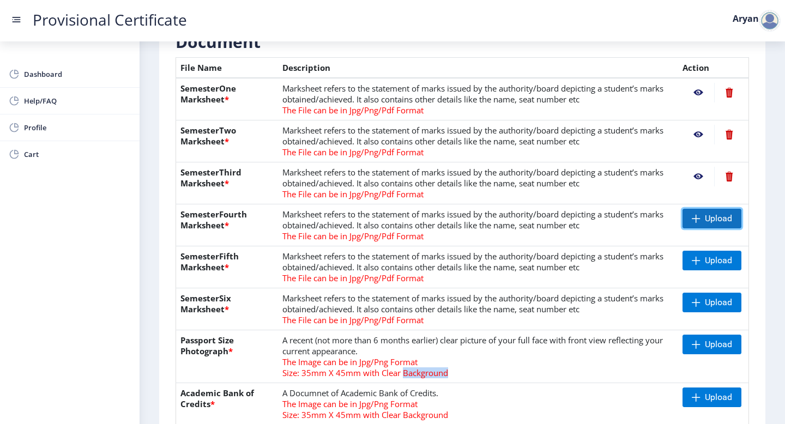
click at [695, 214] on span at bounding box center [696, 218] width 9 height 9
click at [702, 255] on span "Upload" at bounding box center [712, 261] width 59 height 20
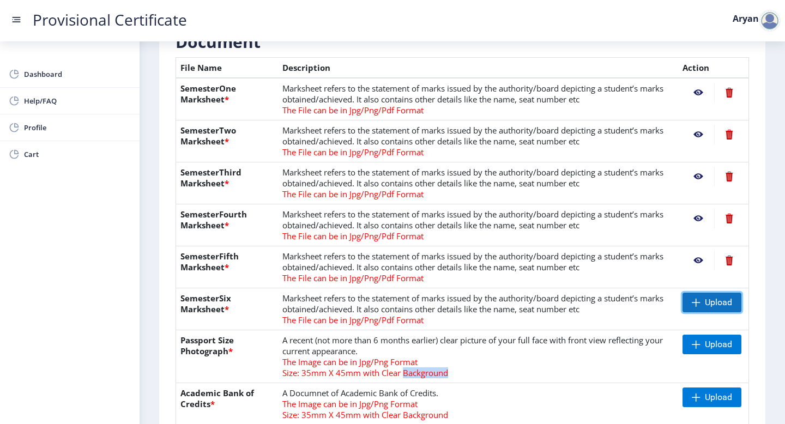
click at [710, 296] on span "Upload" at bounding box center [712, 303] width 59 height 20
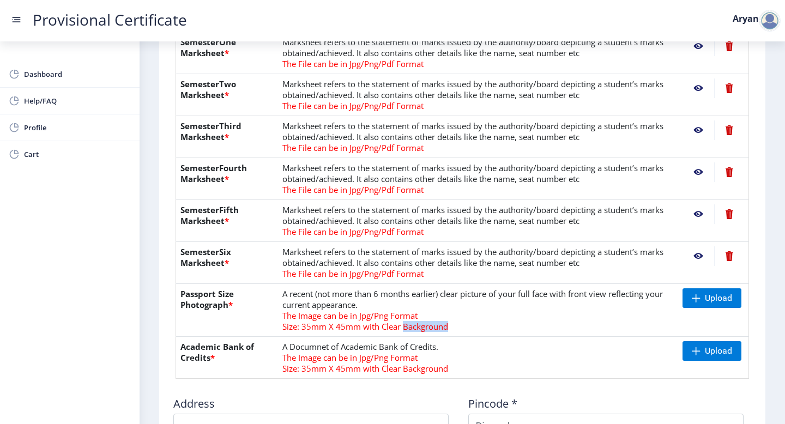
scroll to position [305, 0]
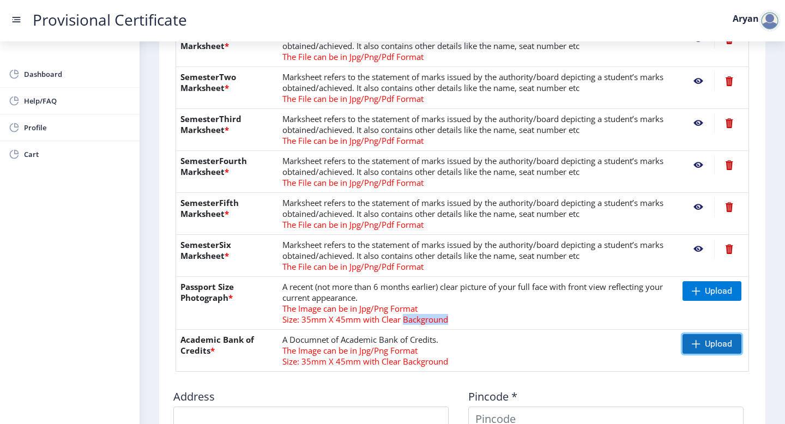
click at [695, 343] on span at bounding box center [696, 344] width 9 height 9
click at [698, 290] on span "Upload" at bounding box center [712, 291] width 59 height 20
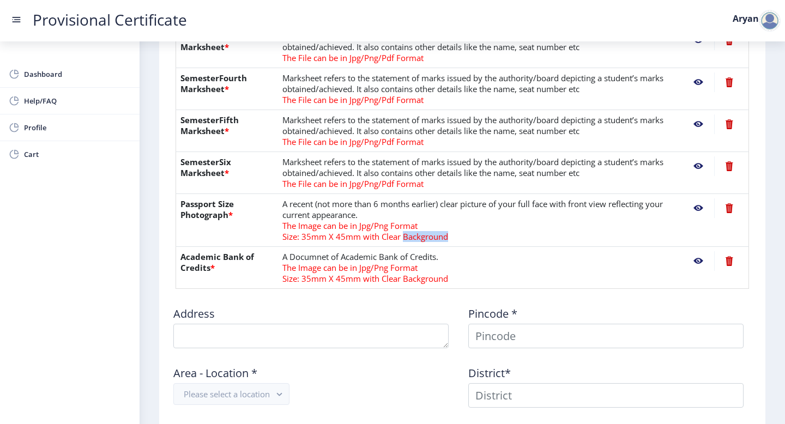
scroll to position [405, 0]
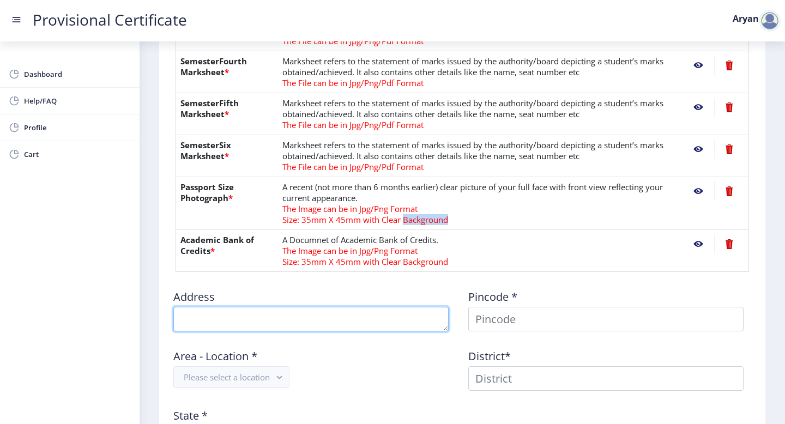
click at [273, 311] on textarea at bounding box center [310, 319] width 275 height 25
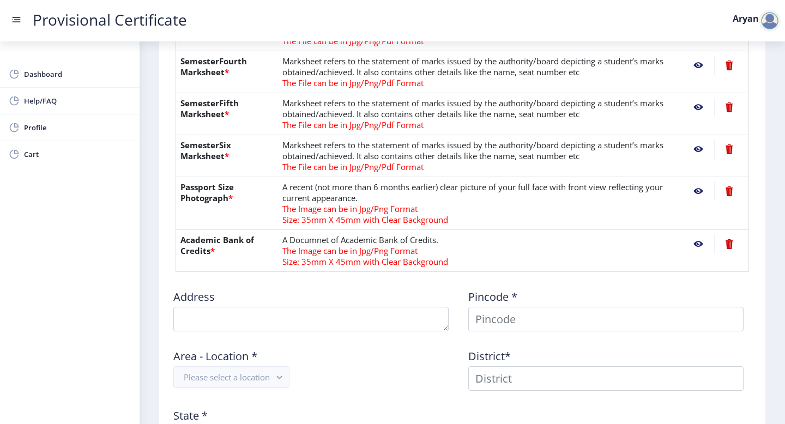
click at [170, 289] on div "Address" at bounding box center [314, 306] width 295 height 51
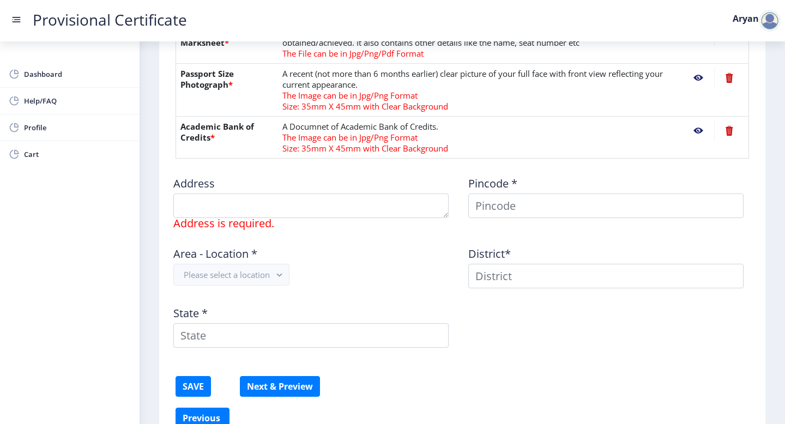
scroll to position [579, 0]
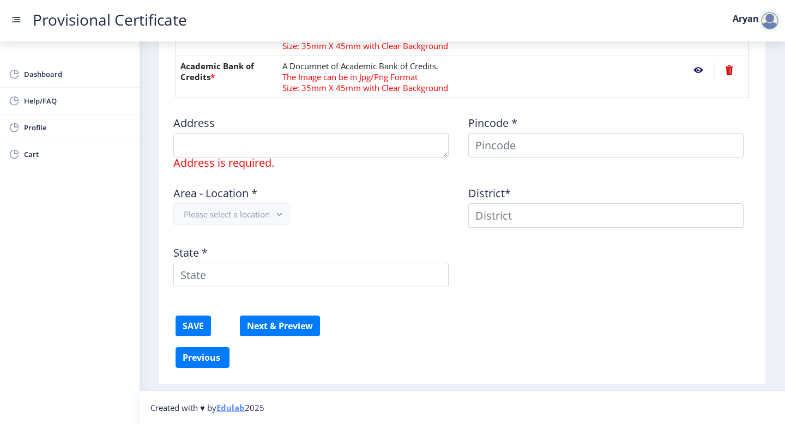
click at [245, 155] on span "Address is required." at bounding box center [223, 162] width 101 height 15
click at [215, 146] on textarea at bounding box center [310, 145] width 275 height 25
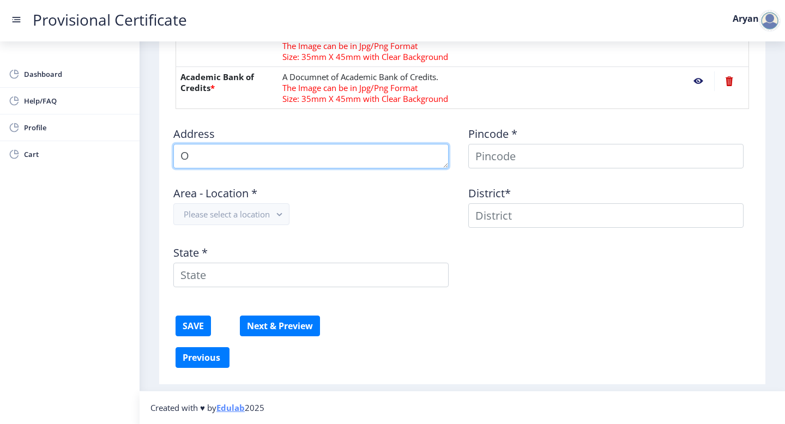
scroll to position [568, 0]
click at [189, 157] on textarea at bounding box center [310, 156] width 275 height 25
type textarea "[PERSON_NAME] GLOABL UNIVERSITY"
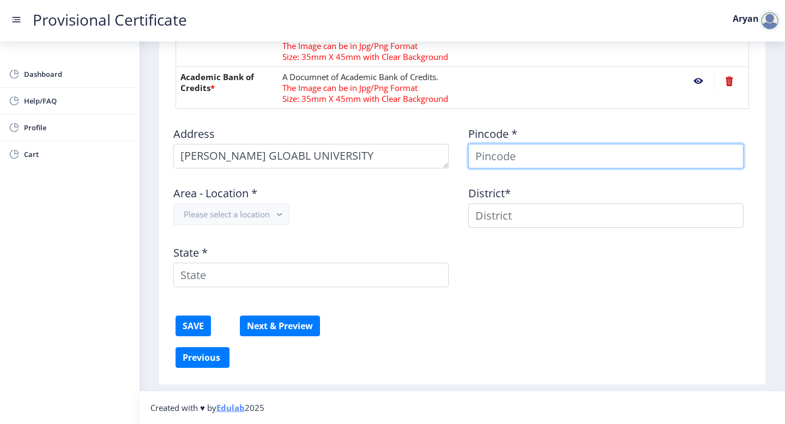
click at [477, 158] on input at bounding box center [606, 156] width 275 height 25
click at [487, 153] on input "13001" at bounding box center [606, 156] width 275 height 25
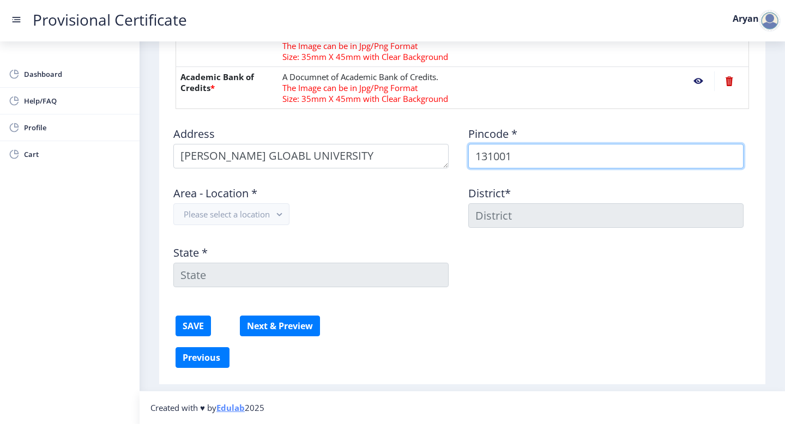
type input "131001"
click at [259, 204] on button "Please select a location" at bounding box center [231, 214] width 116 height 22
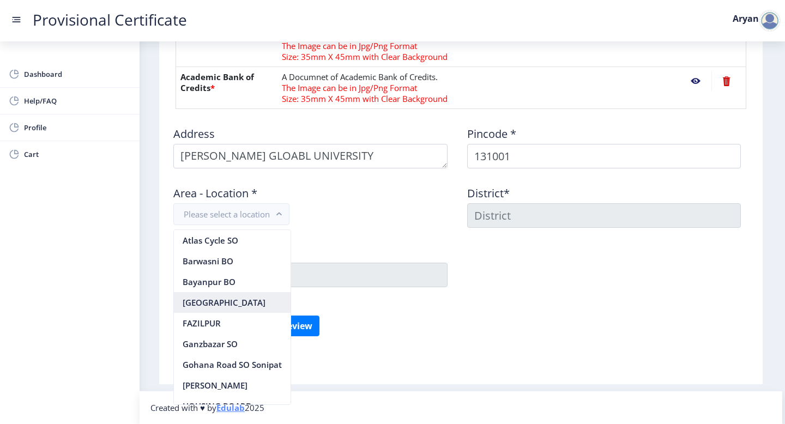
scroll to position [391, 0]
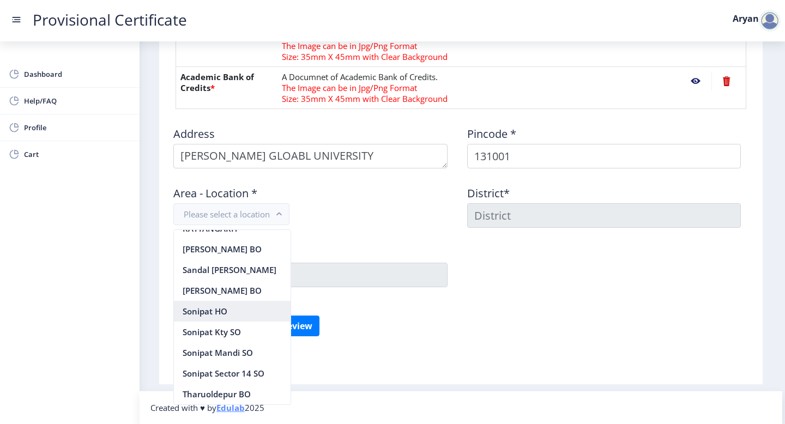
click at [220, 302] on nb-option "Sonipat HO" at bounding box center [232, 311] width 117 height 21
type input "SONIPAT"
type input "Haryana"
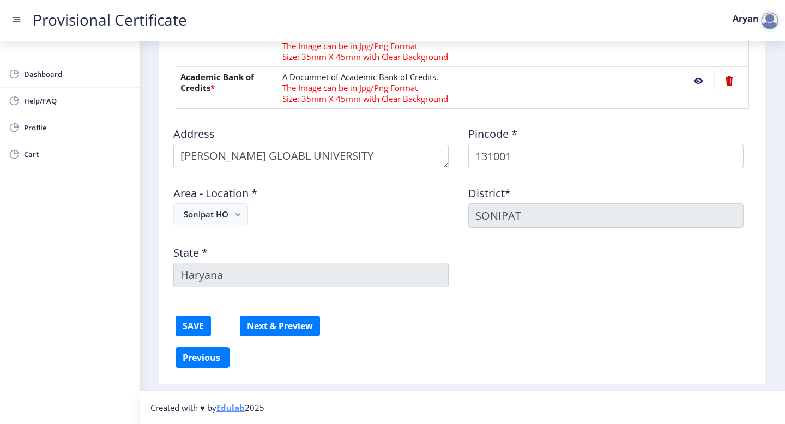
click at [458, 206] on div "Area - Location * [GEOGRAPHIC_DATA] HO" at bounding box center [314, 202] width 295 height 51
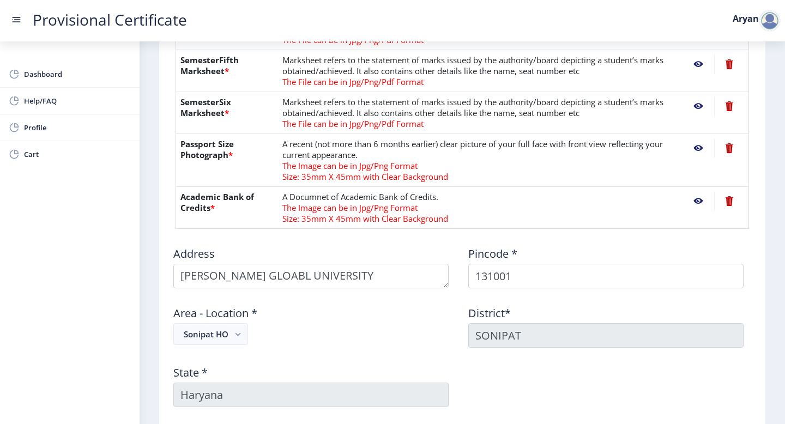
scroll to position [568, 0]
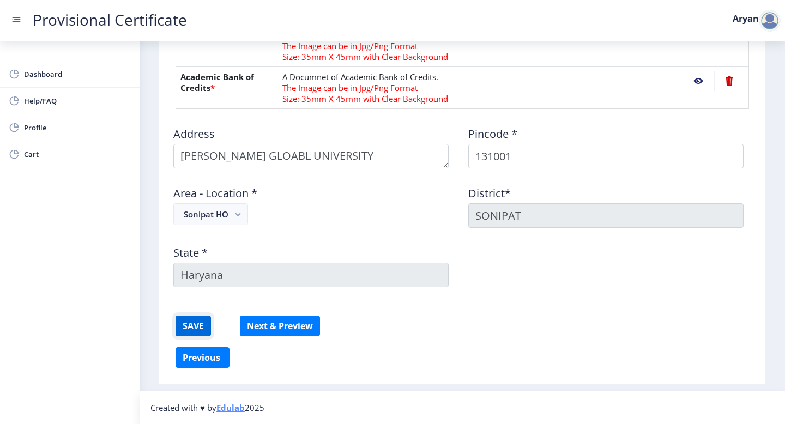
click at [199, 324] on button "SAVE" at bounding box center [193, 326] width 35 height 21
click at [309, 332] on button "Next & Preview" at bounding box center [280, 326] width 80 height 21
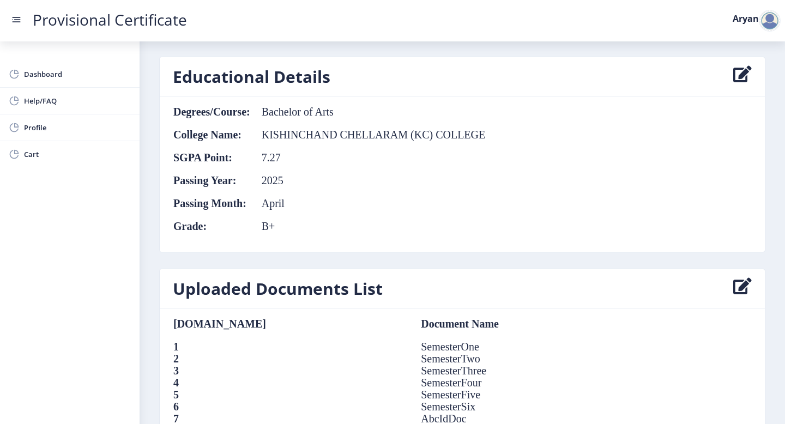
scroll to position [699, 0]
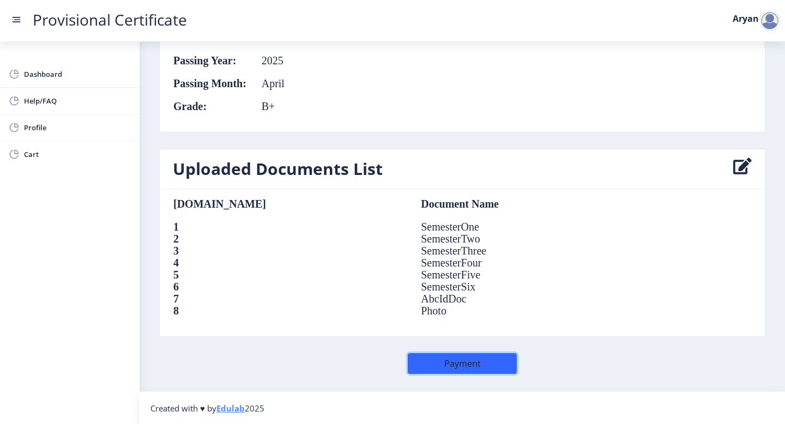
click at [432, 363] on button "Payment" at bounding box center [462, 363] width 109 height 21
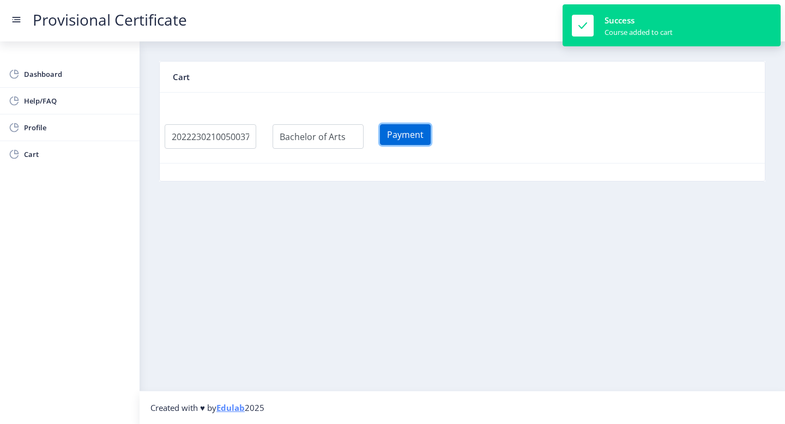
click at [431, 130] on button "Payment" at bounding box center [405, 134] width 51 height 21
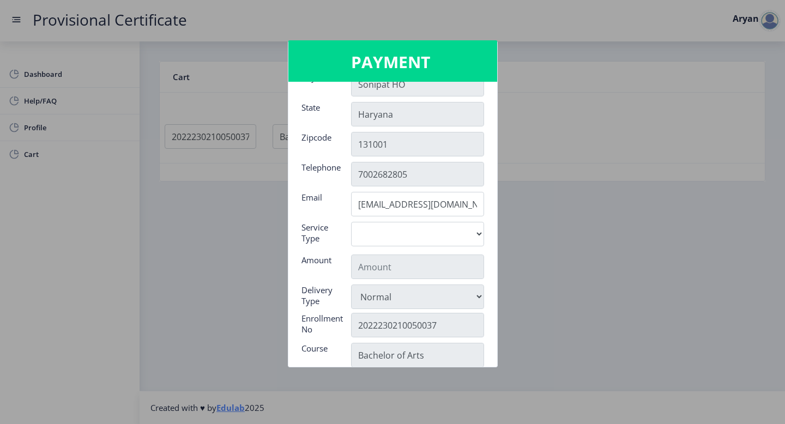
scroll to position [173, 0]
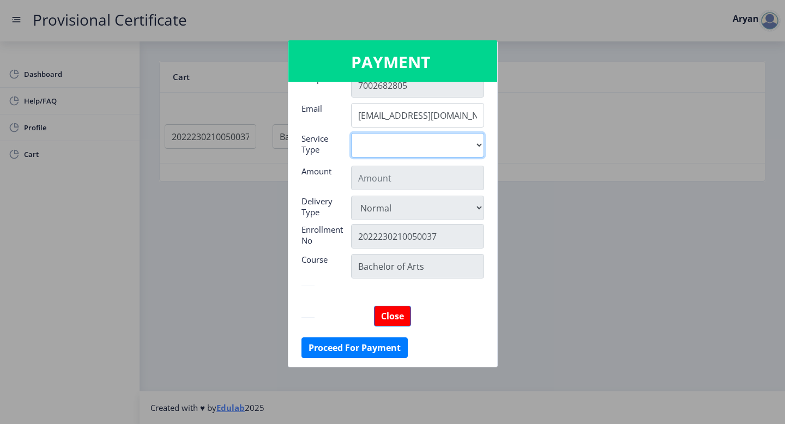
click at [395, 149] on select "Digital" at bounding box center [417, 145] width 133 height 25
select select "old"
click at [351, 133] on select "Digital" at bounding box center [417, 145] width 133 height 25
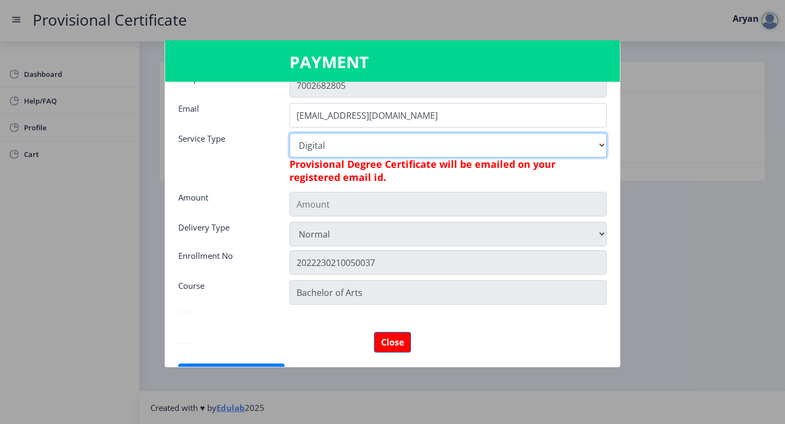
type input "795"
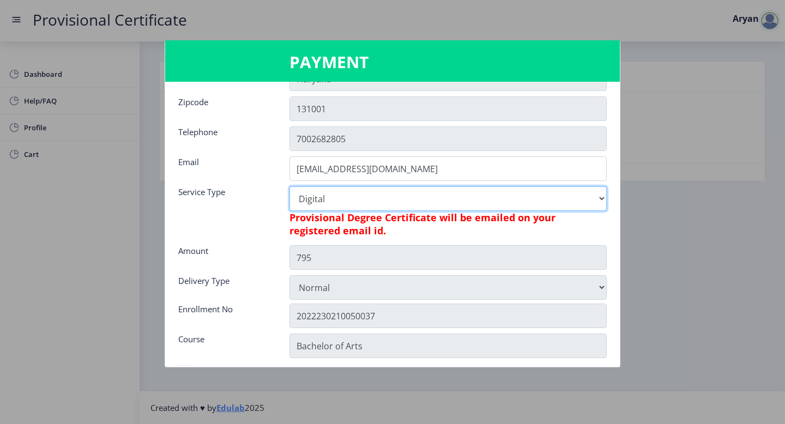
scroll to position [199, 0]
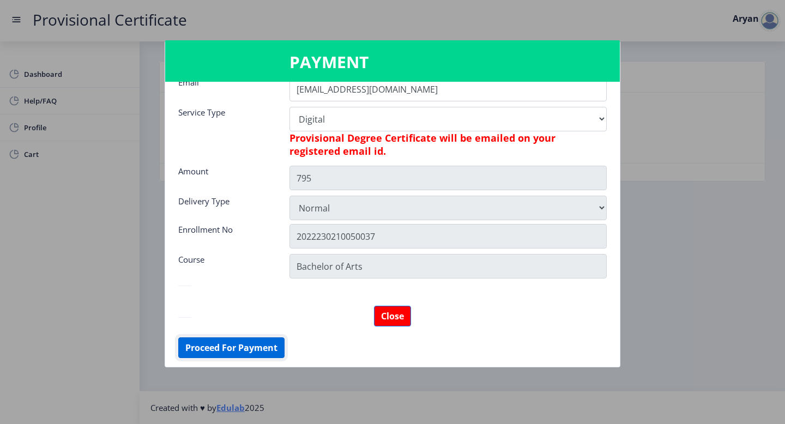
click at [250, 358] on button "Proceed For Payment" at bounding box center [231, 348] width 106 height 21
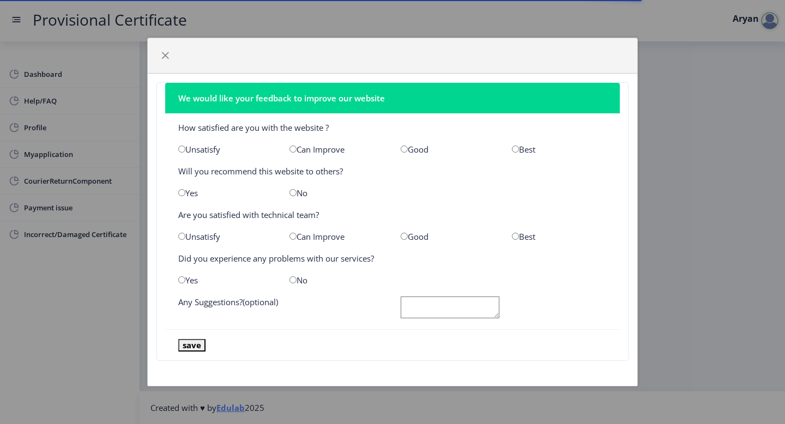
click at [405, 148] on input "radio" at bounding box center [404, 149] width 7 height 7
radio input "true"
click at [189, 193] on div "Yes" at bounding box center [225, 193] width 111 height 11
click at [179, 192] on input "radio" at bounding box center [181, 192] width 7 height 7
radio input "true"
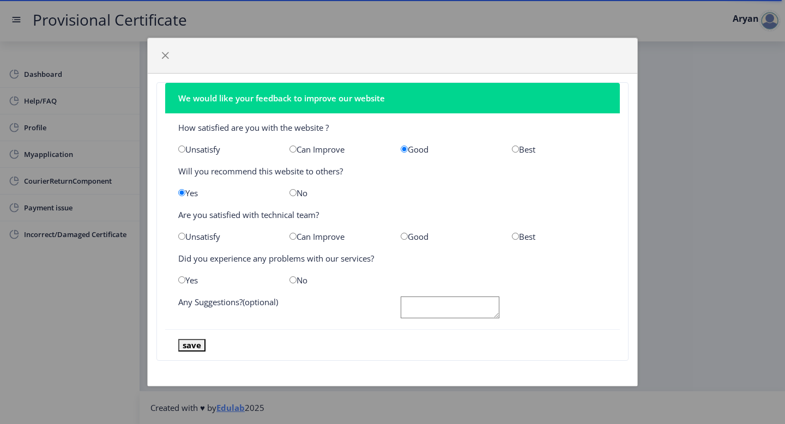
click at [407, 233] on input "radio" at bounding box center [404, 236] width 7 height 7
radio input "true"
click at [292, 279] on input "radio" at bounding box center [293, 280] width 7 height 7
radio input "true"
click at [202, 346] on button "save" at bounding box center [191, 345] width 27 height 13
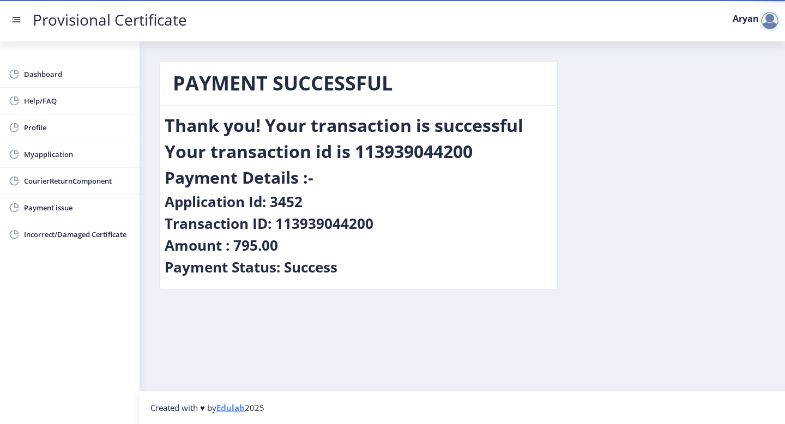
click at [698, 322] on nb-layout-column "PAYMENT SUCCESSFUL Thank you! Your transaction is successful Your transaction i…" at bounding box center [463, 216] width 646 height 350
